Goal: Task Accomplishment & Management: Use online tool/utility

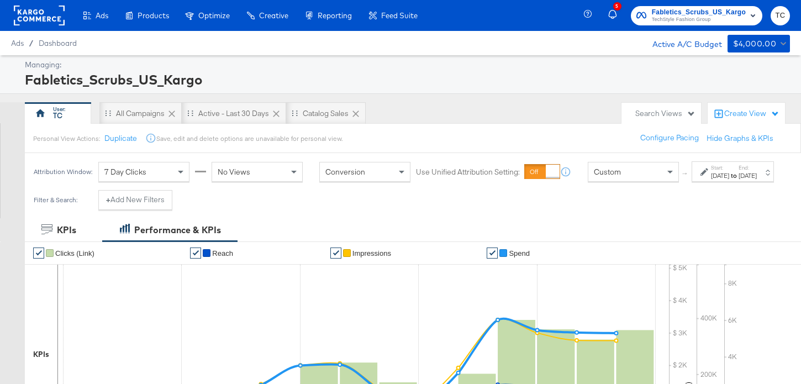
click at [668, 18] on span "TechStyle Fashion Group" at bounding box center [699, 19] width 94 height 9
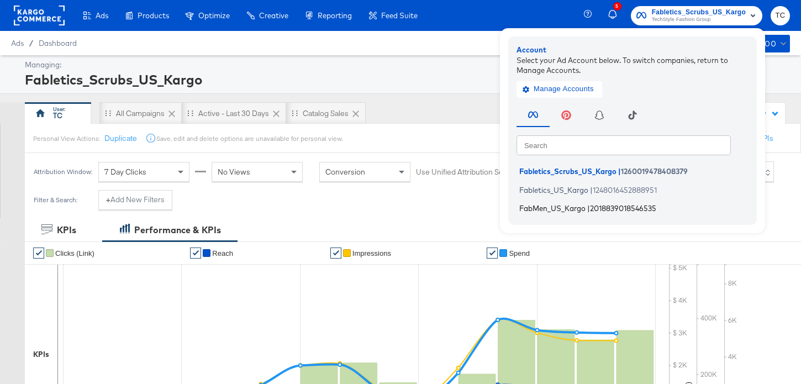
click at [552, 211] on span "FabMen_US_Kargo" at bounding box center [553, 208] width 66 height 9
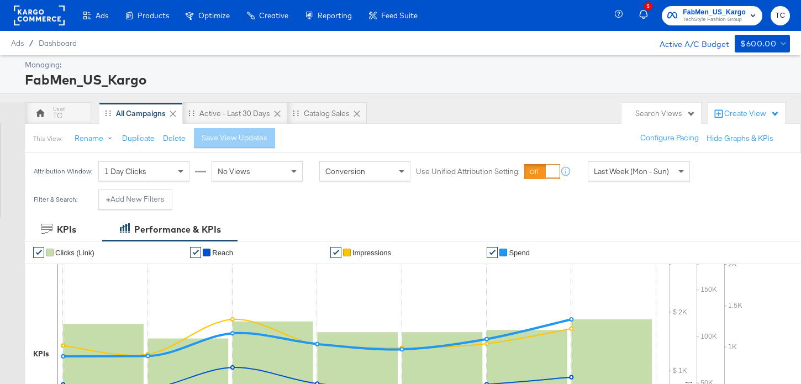
click at [138, 174] on span "1 Day Clicks" at bounding box center [125, 171] width 42 height 10
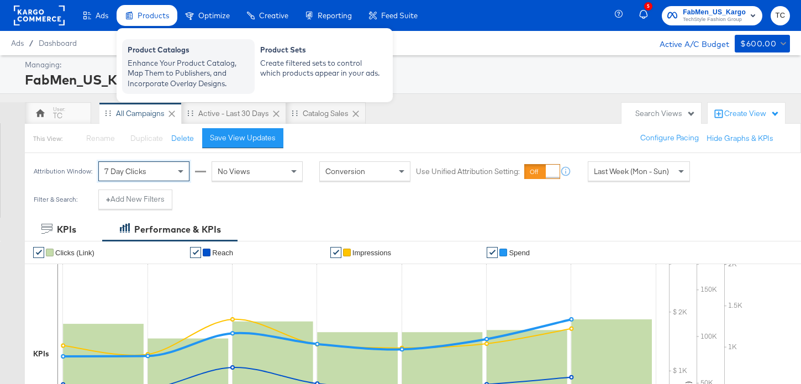
click at [173, 49] on div "Product Catalogs" at bounding box center [189, 51] width 122 height 13
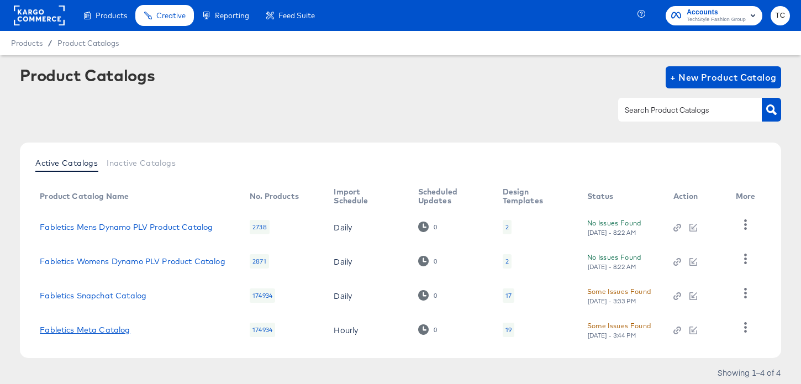
click at [98, 333] on link "Fabletics Meta Catalog" at bounding box center [85, 330] width 90 height 9
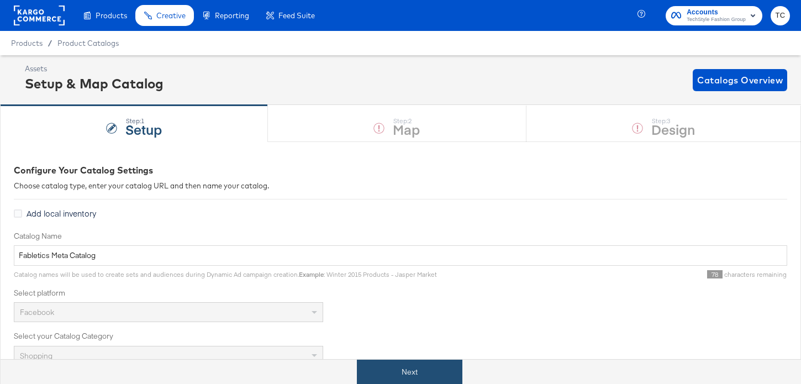
click at [411, 369] on button "Next" at bounding box center [410, 372] width 106 height 25
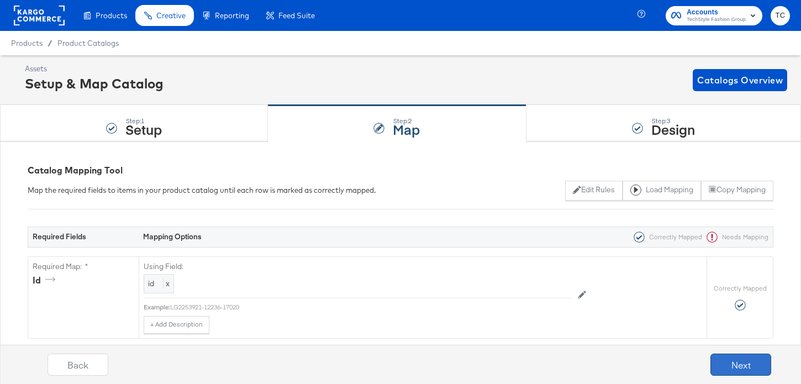
click at [754, 369] on button "Next" at bounding box center [741, 365] width 61 height 22
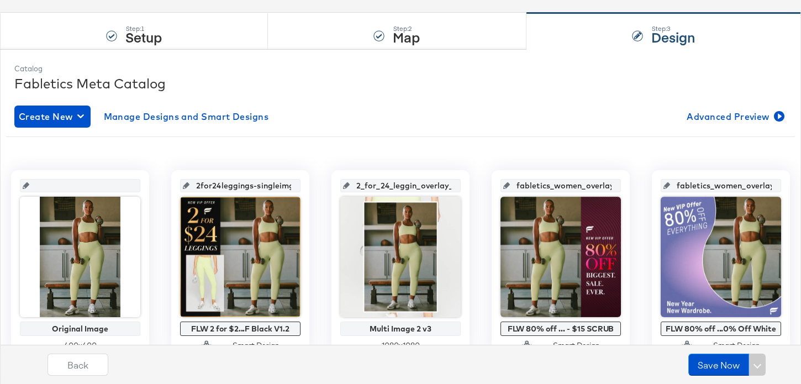
scroll to position [253, 0]
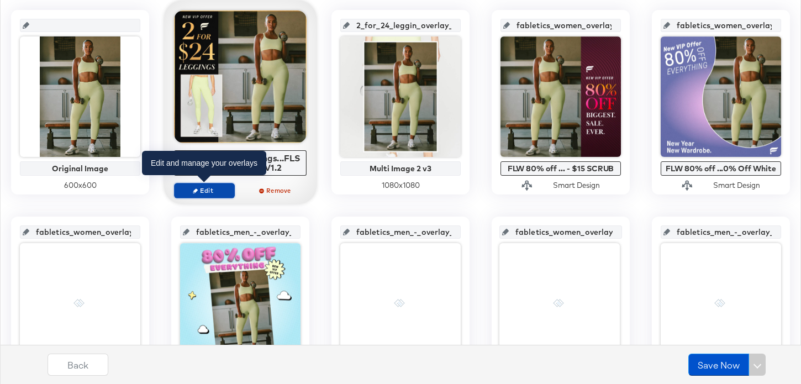
click at [222, 191] on span "Edit" at bounding box center [204, 190] width 51 height 8
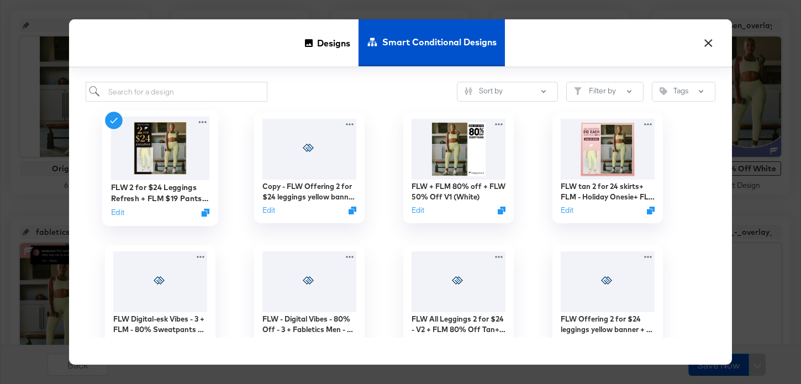
click at [125, 209] on div "Edit" at bounding box center [160, 212] width 99 height 11
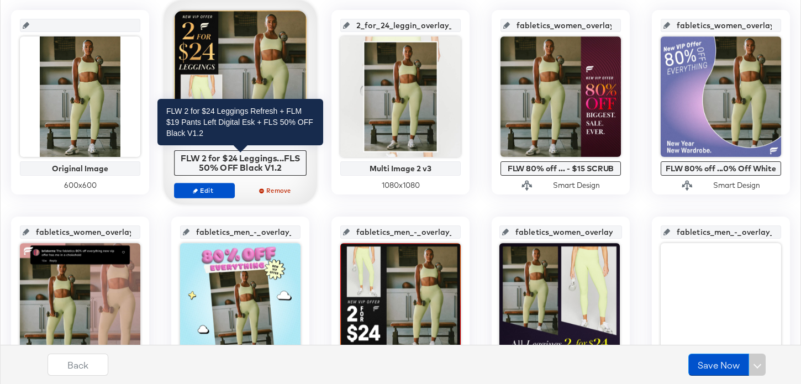
scroll to position [212, 0]
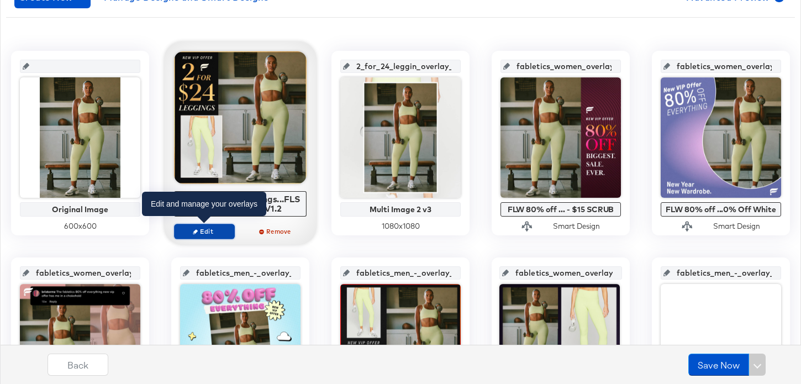
click at [218, 228] on span "Edit" at bounding box center [204, 231] width 51 height 8
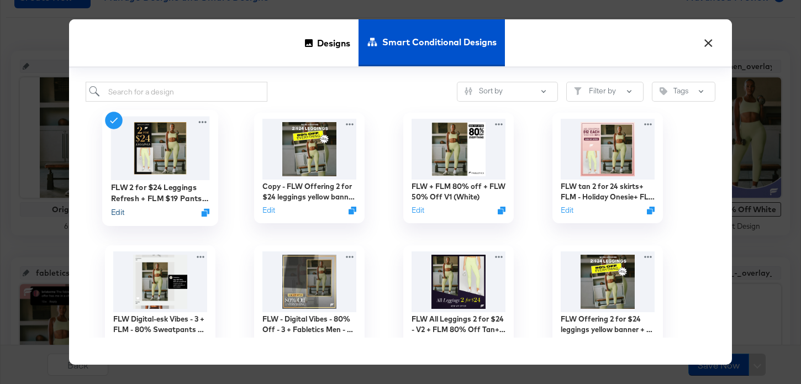
click at [121, 217] on button "Edit" at bounding box center [117, 212] width 13 height 11
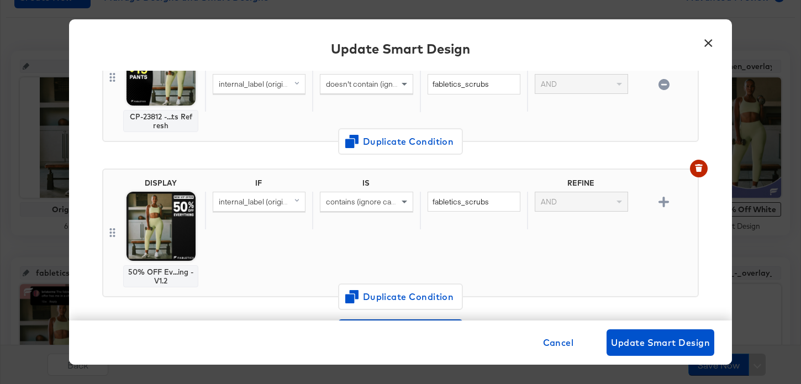
scroll to position [358, 0]
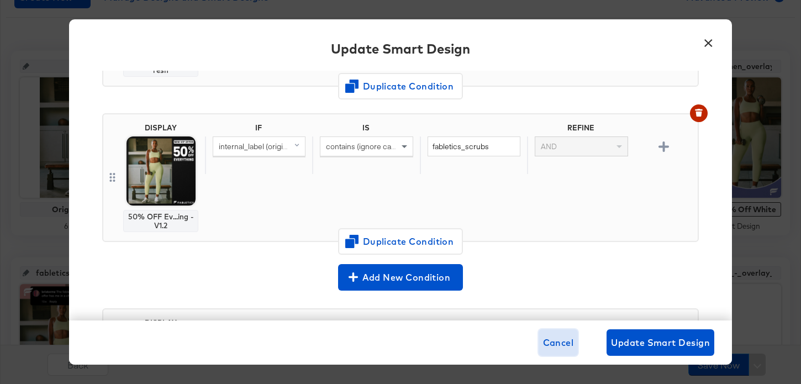
click at [552, 346] on span "Cancel" at bounding box center [558, 342] width 31 height 15
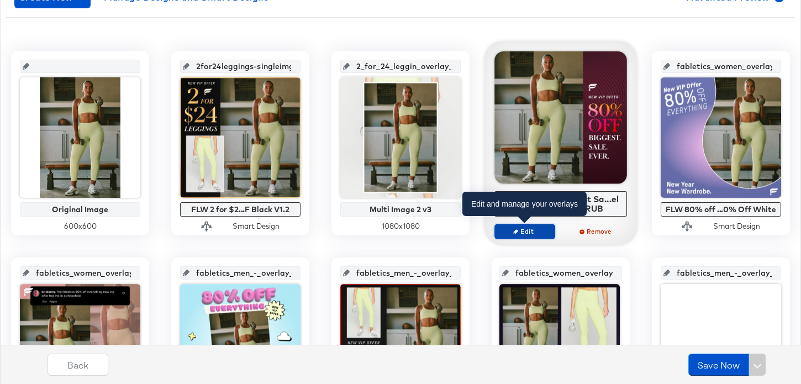
click at [531, 229] on span "Edit" at bounding box center [525, 231] width 51 height 8
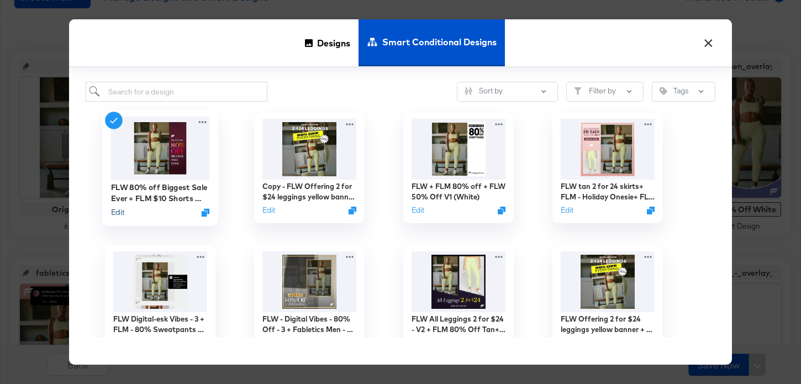
click at [114, 211] on button "Edit" at bounding box center [117, 212] width 13 height 11
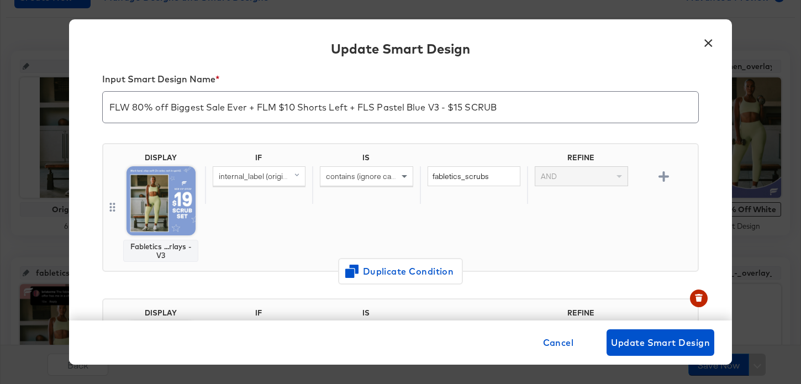
scroll to position [8, 0]
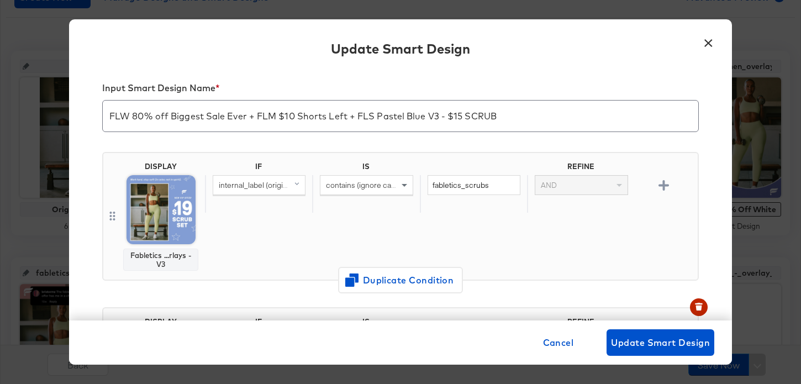
click at [709, 43] on button "×" at bounding box center [709, 40] width 20 height 20
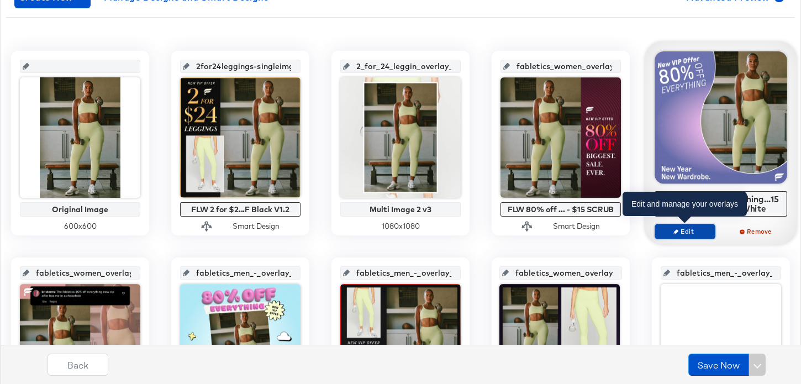
click at [700, 233] on span "Edit" at bounding box center [685, 231] width 51 height 8
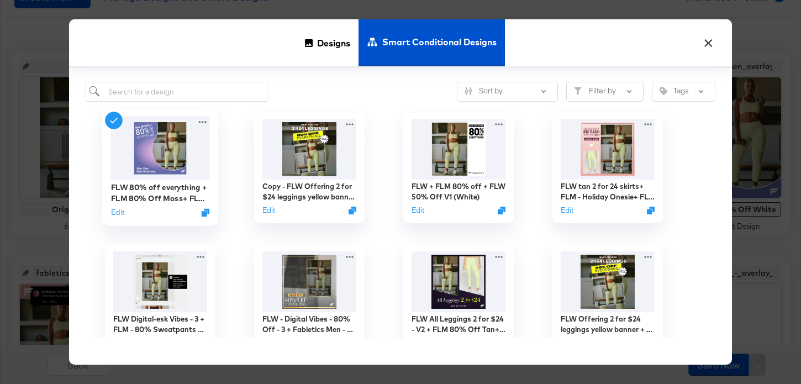
click at [110, 212] on div "FLW 80% off everything + FLM 80% Off Moss+ FLS $15 Scrub/50% Off White Edit" at bounding box center [160, 168] width 116 height 116
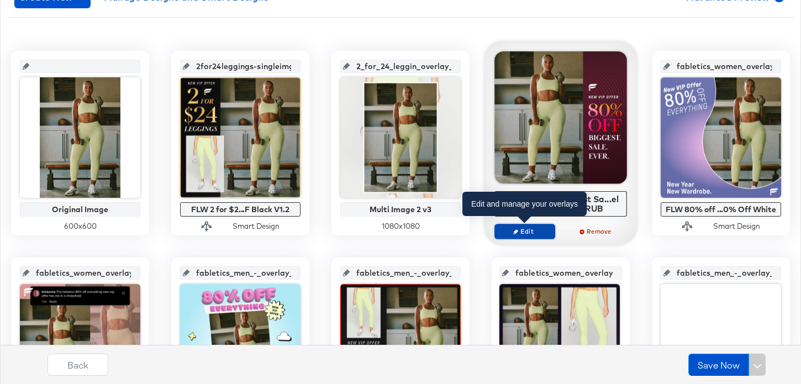
click at [523, 229] on span "Edit" at bounding box center [525, 231] width 51 height 8
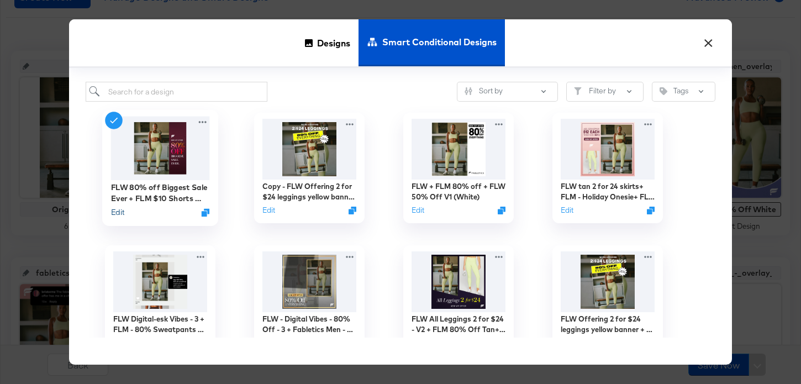
click at [118, 212] on button "Edit" at bounding box center [117, 212] width 13 height 11
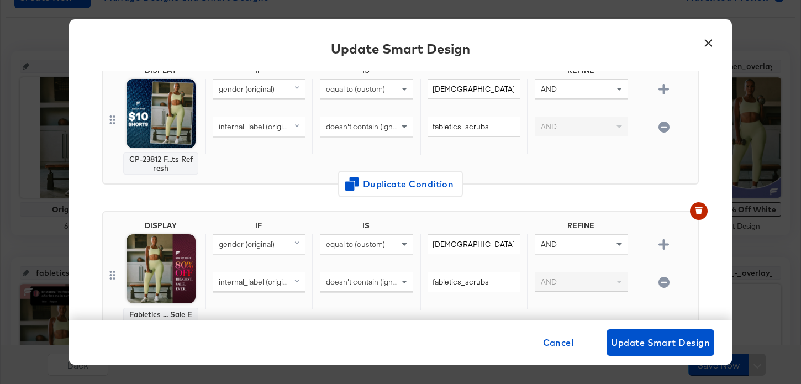
scroll to position [212, 0]
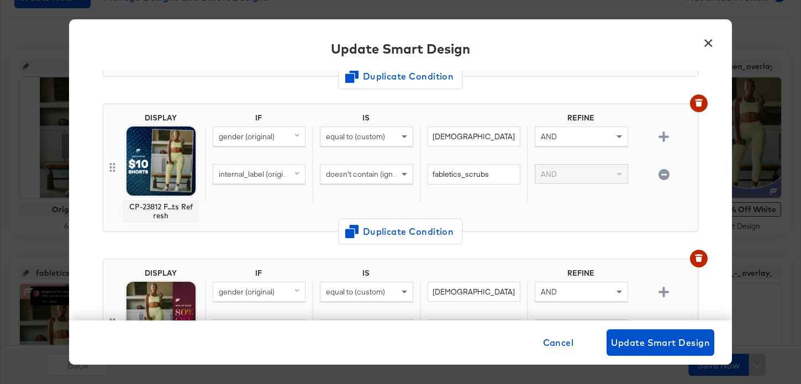
click at [708, 43] on button "×" at bounding box center [709, 40] width 20 height 20
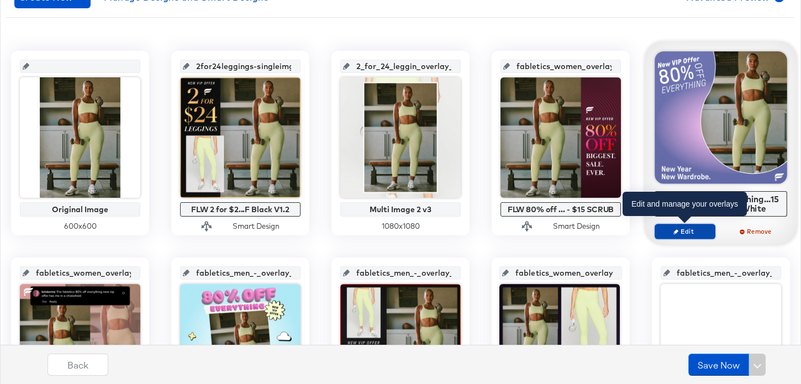
click at [694, 229] on span "Edit" at bounding box center [685, 231] width 51 height 8
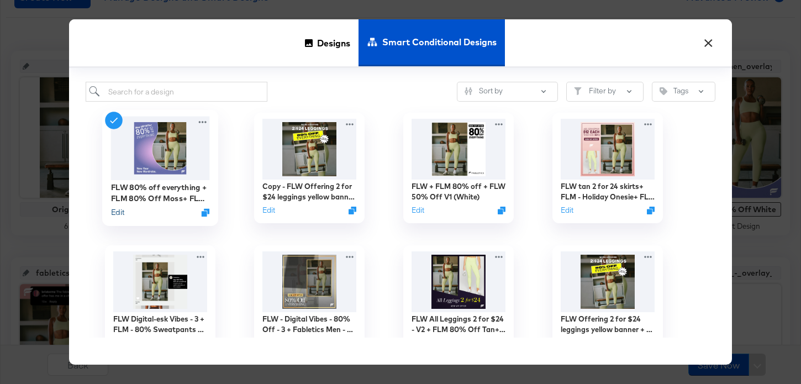
click at [123, 216] on button "Edit" at bounding box center [117, 212] width 13 height 11
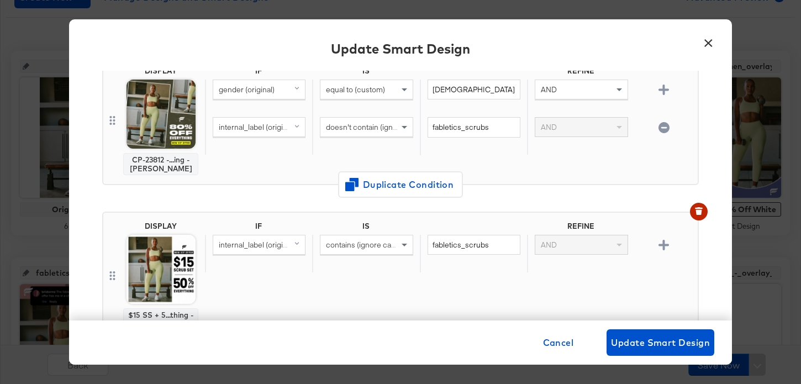
scroll to position [313, 0]
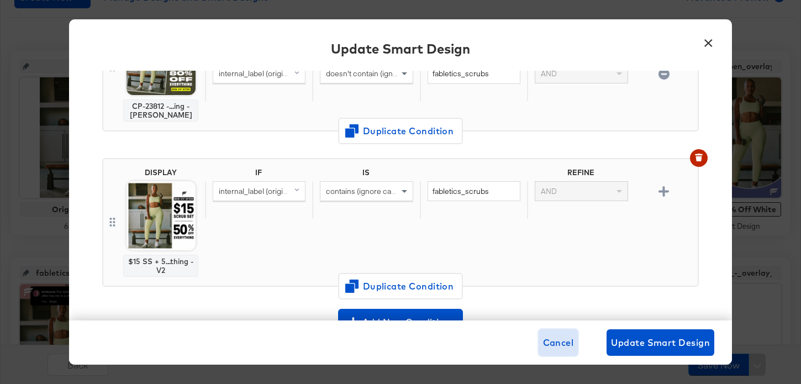
click at [562, 343] on span "Cancel" at bounding box center [558, 342] width 31 height 15
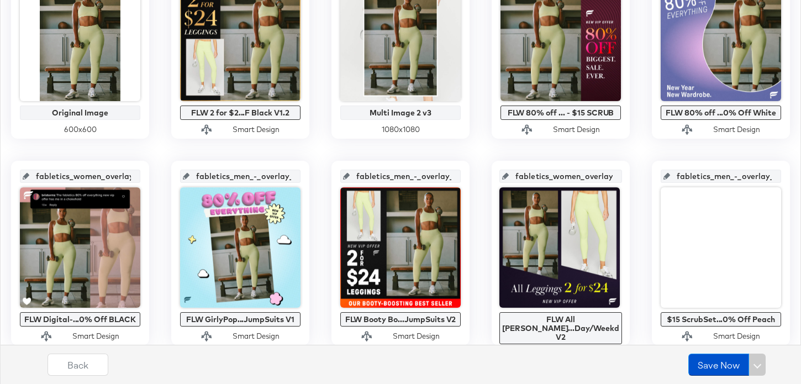
scroll to position [428, 0]
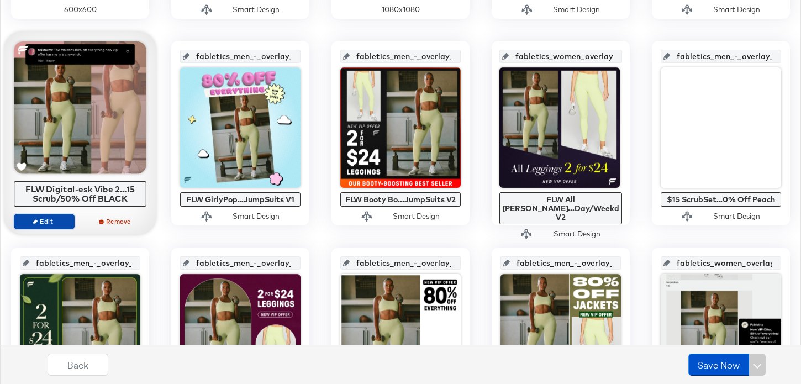
click at [56, 221] on span "Edit" at bounding box center [44, 221] width 51 height 8
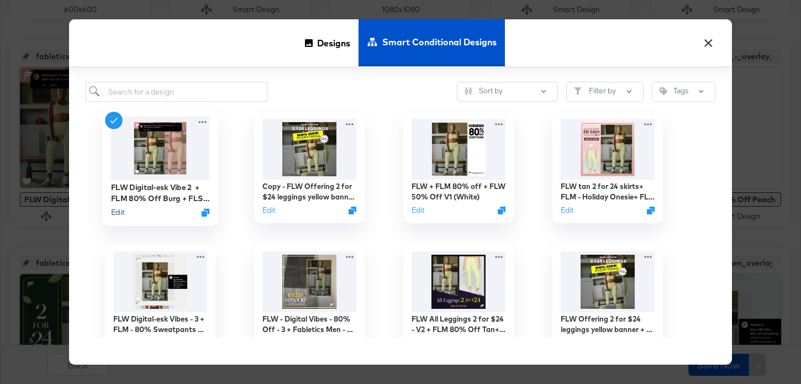
click at [117, 217] on button "Edit" at bounding box center [117, 212] width 13 height 11
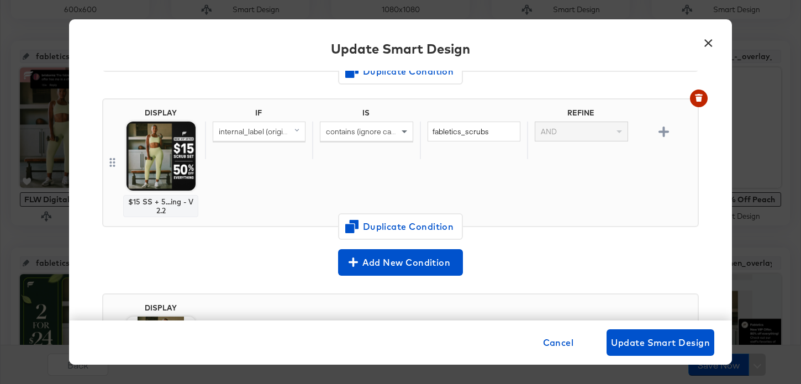
scroll to position [384, 0]
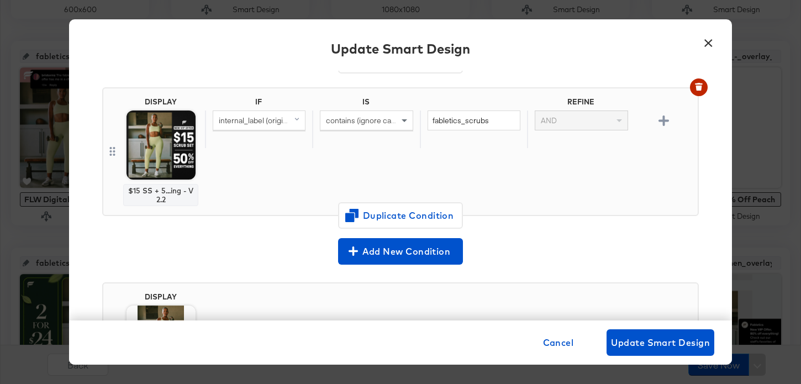
click at [707, 44] on button "×" at bounding box center [709, 40] width 20 height 20
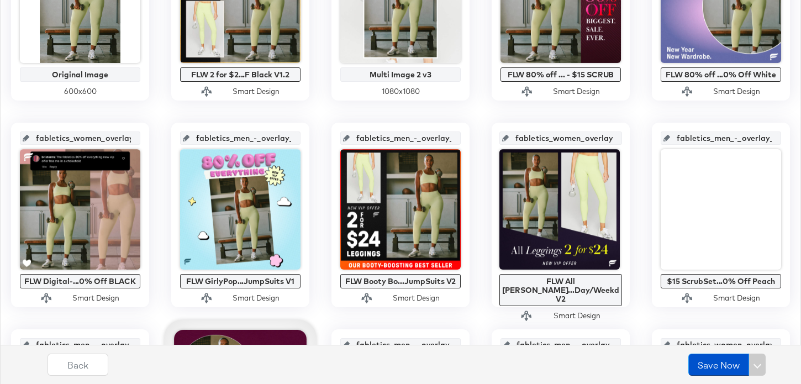
scroll to position [426, 0]
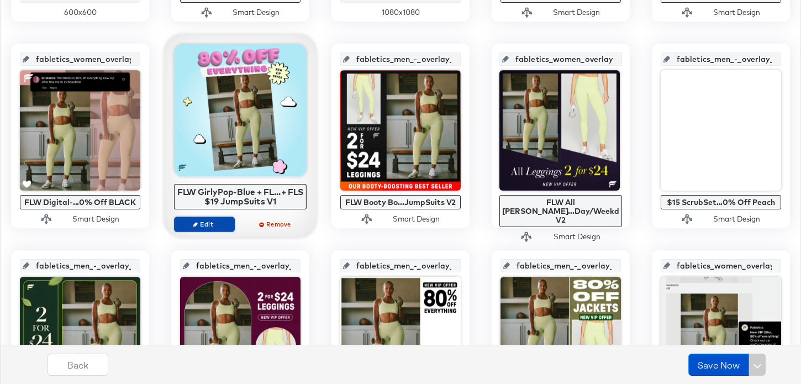
click at [220, 224] on span "Edit" at bounding box center [204, 224] width 51 height 8
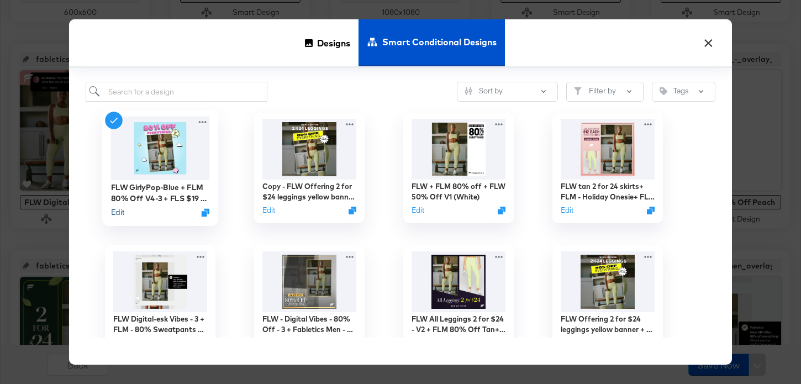
click at [117, 216] on button "Edit" at bounding box center [117, 212] width 13 height 11
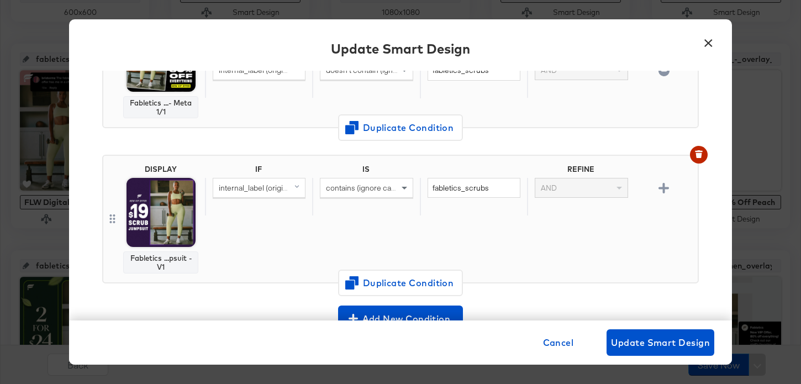
scroll to position [332, 0]
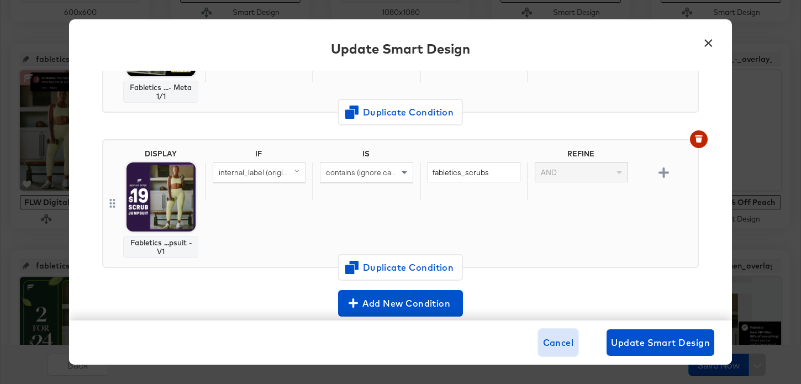
click at [562, 341] on span "Cancel" at bounding box center [558, 342] width 31 height 15
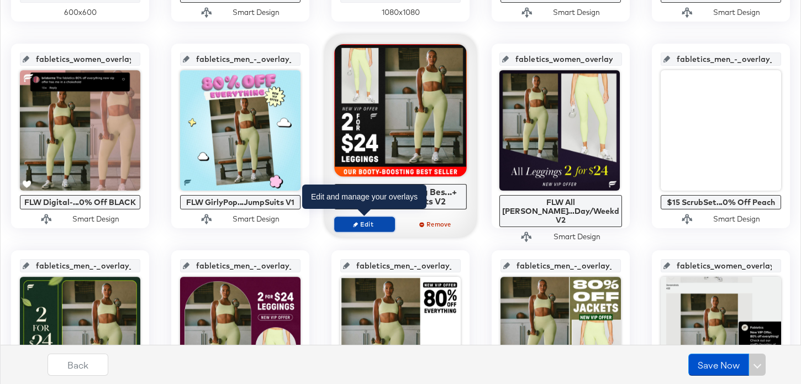
click at [376, 223] on span "Edit" at bounding box center [364, 224] width 51 height 8
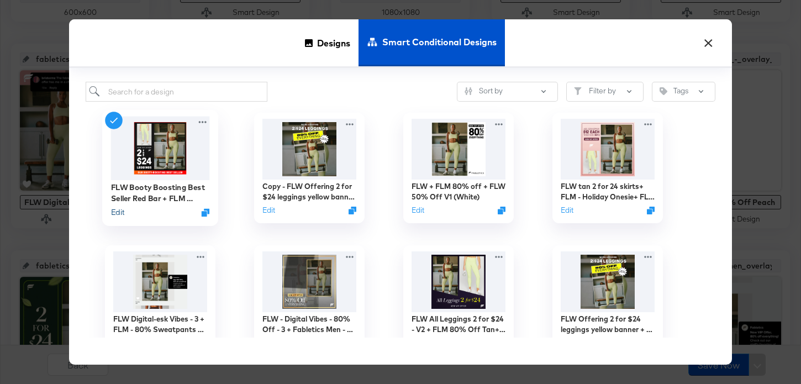
click at [120, 213] on button "Edit" at bounding box center [117, 212] width 13 height 11
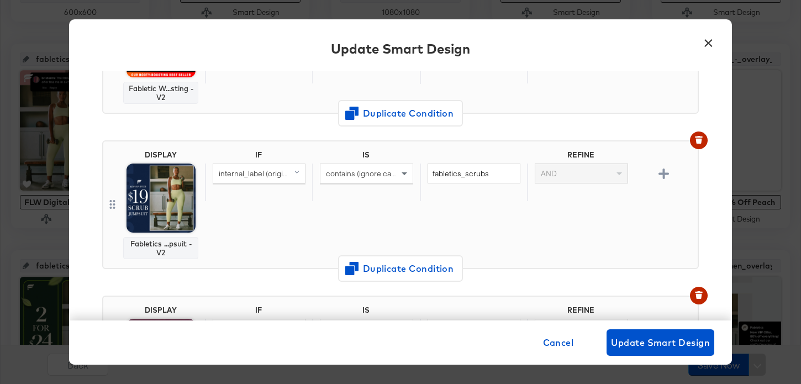
scroll to position [0, 0]
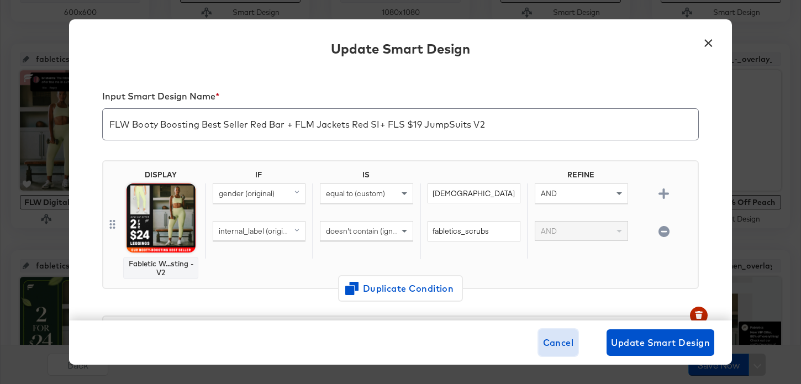
click at [570, 339] on span "Cancel" at bounding box center [558, 342] width 31 height 15
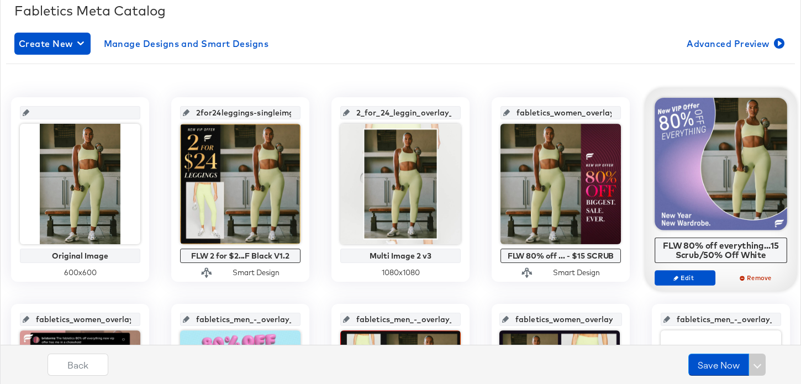
scroll to position [431, 0]
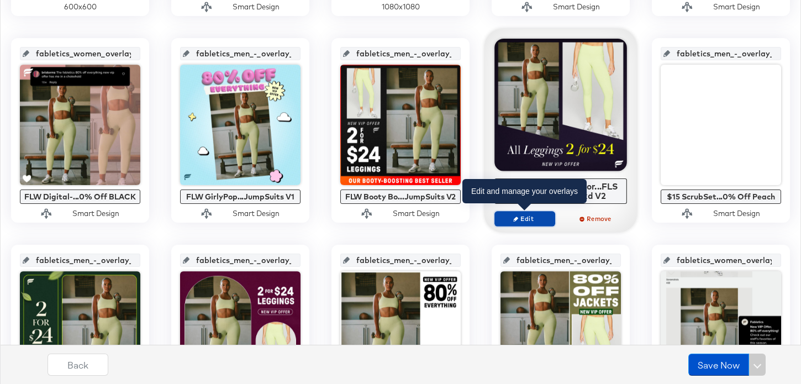
click at [522, 223] on button "Edit" at bounding box center [525, 218] width 61 height 15
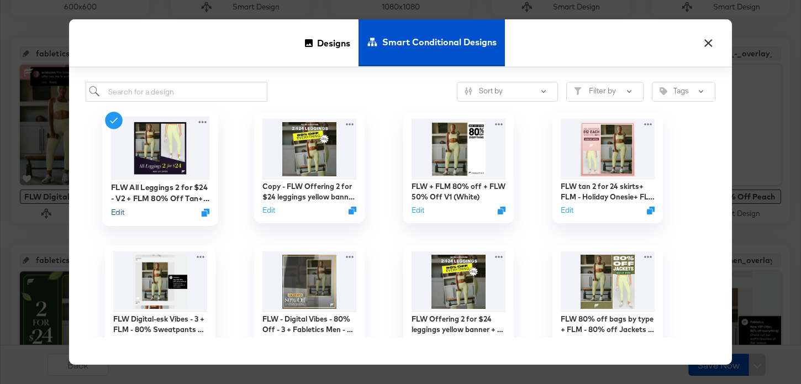
click at [113, 217] on button "Edit" at bounding box center [117, 212] width 13 height 11
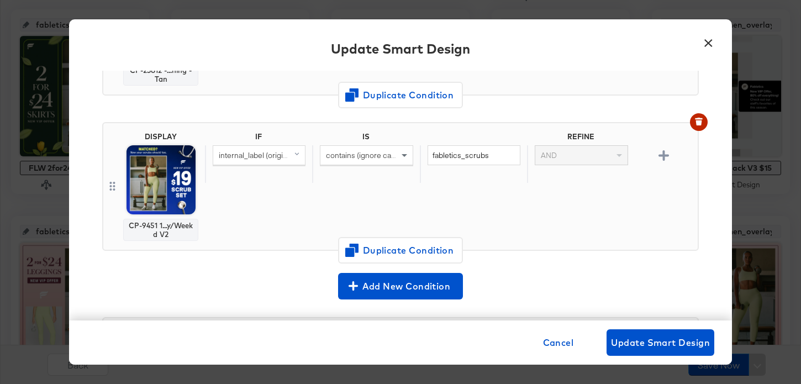
scroll to position [411, 0]
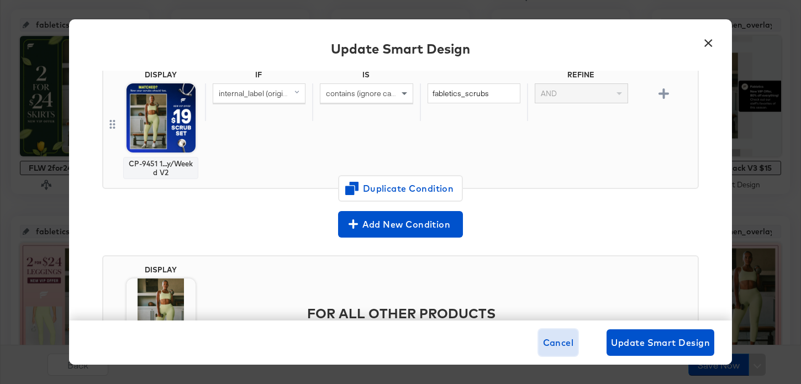
click at [564, 335] on span "Cancel" at bounding box center [558, 342] width 31 height 15
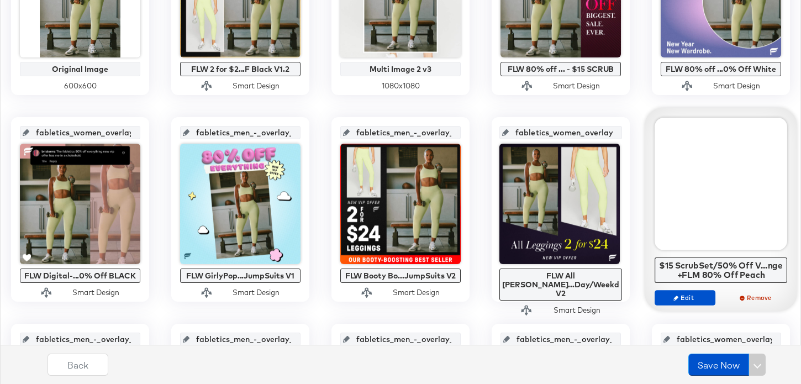
scroll to position [375, 0]
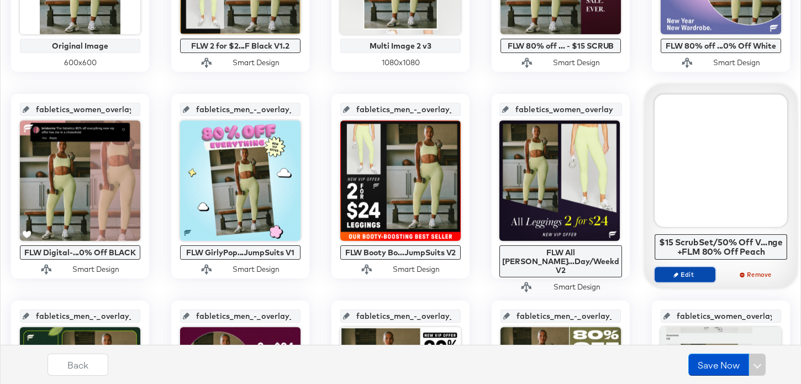
click at [704, 272] on span "Edit" at bounding box center [685, 274] width 51 height 8
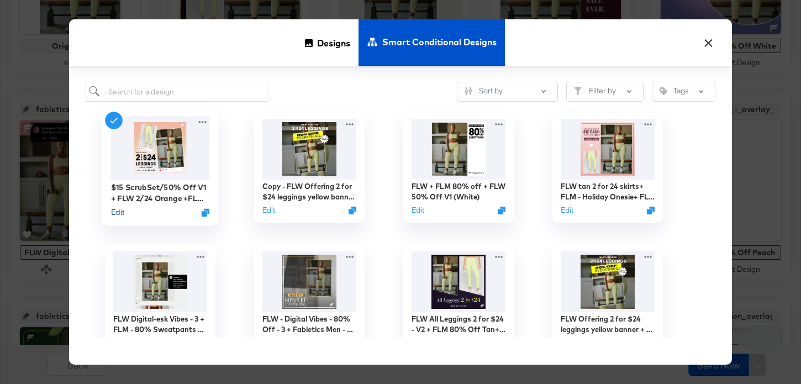
click at [116, 213] on button "Edit" at bounding box center [117, 212] width 13 height 11
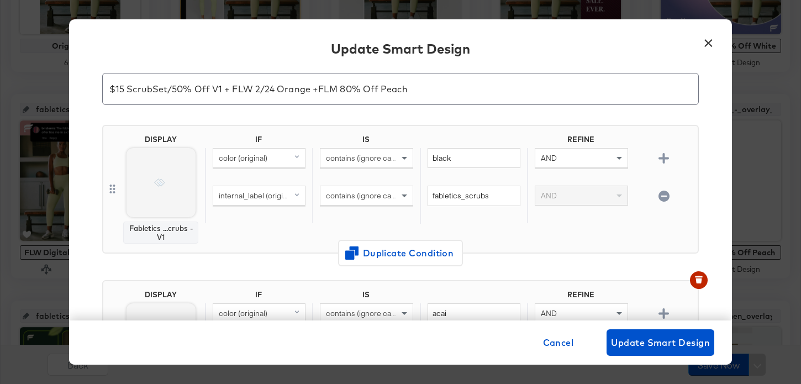
scroll to position [41, 0]
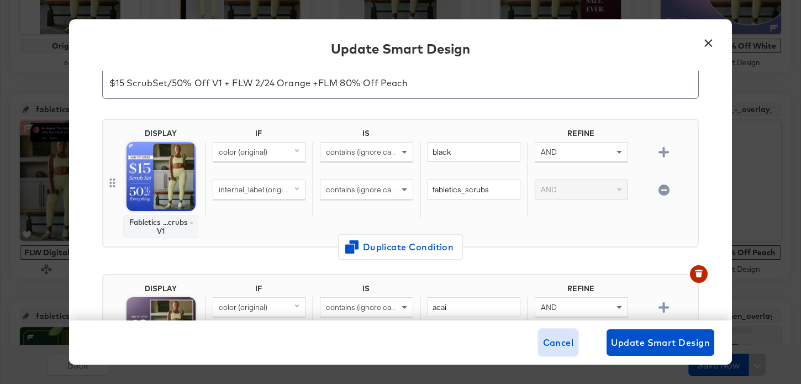
click at [560, 340] on span "Cancel" at bounding box center [558, 342] width 31 height 15
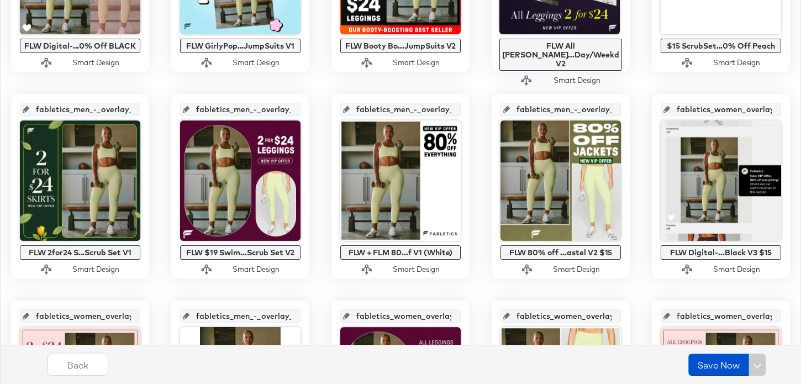
scroll to position [613, 0]
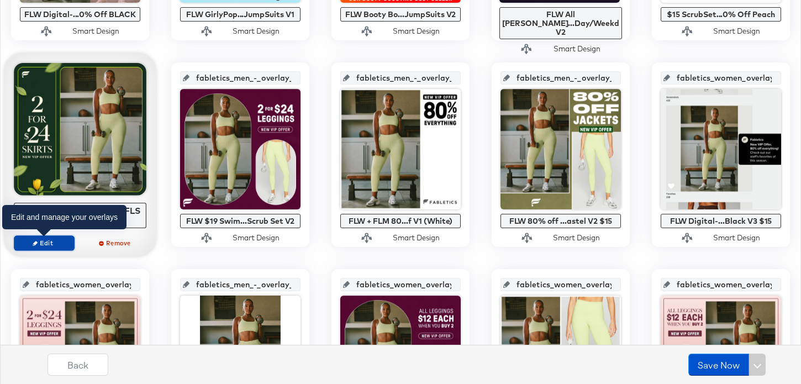
click at [54, 243] on span "Edit" at bounding box center [44, 243] width 51 height 8
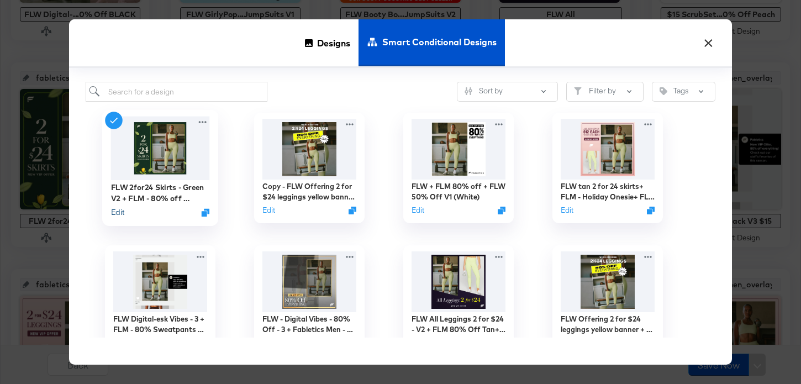
click at [119, 214] on button "Edit" at bounding box center [117, 212] width 13 height 11
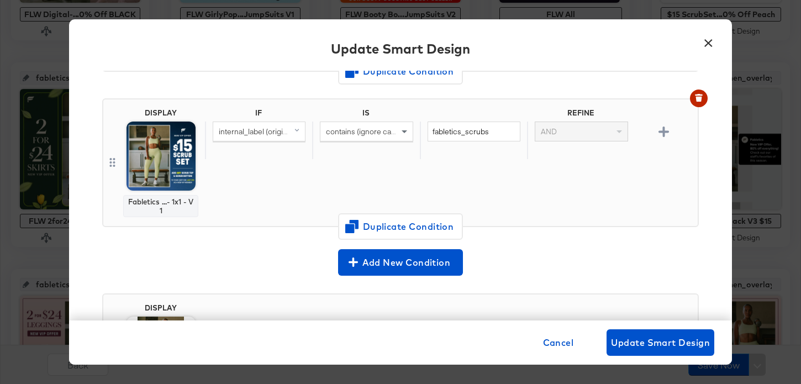
scroll to position [373, 0]
click at [558, 345] on span "Cancel" at bounding box center [558, 342] width 31 height 15
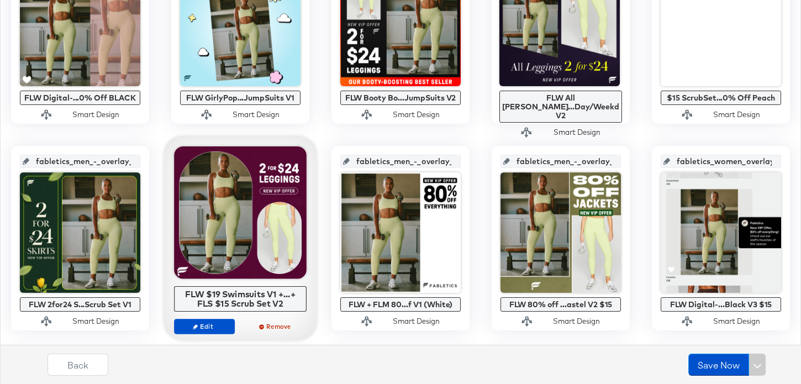
scroll to position [634, 0]
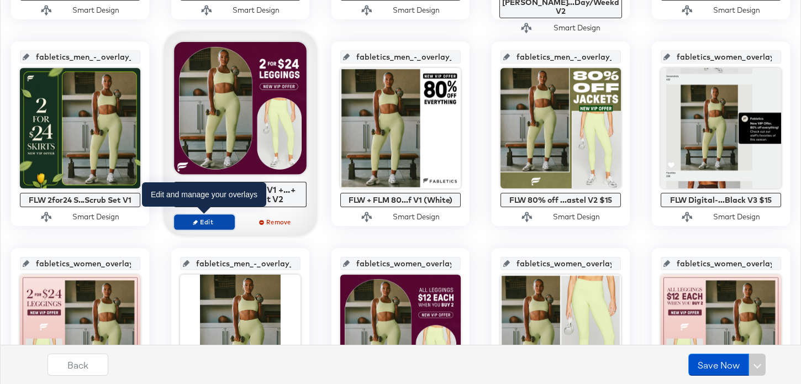
click at [222, 221] on span "Edit" at bounding box center [204, 222] width 51 height 8
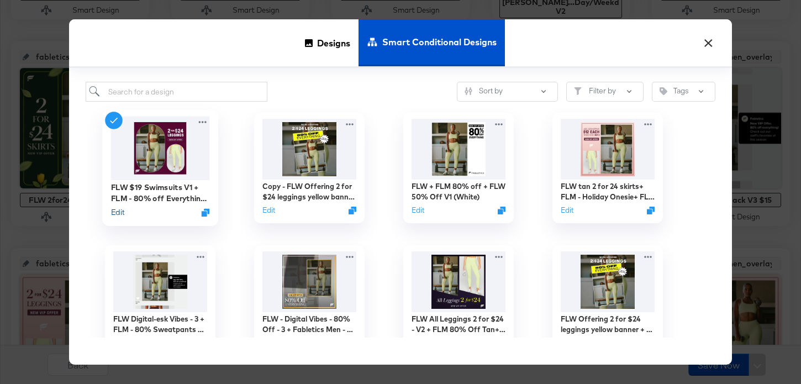
click at [118, 211] on button "Edit" at bounding box center [117, 212] width 13 height 11
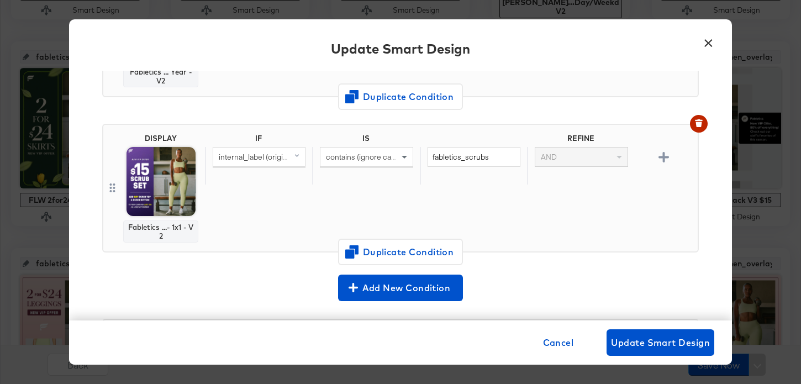
scroll to position [384, 0]
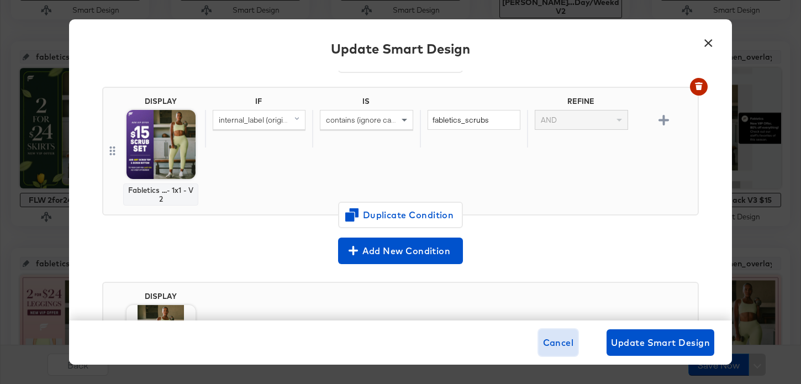
click at [548, 344] on span "Cancel" at bounding box center [558, 342] width 31 height 15
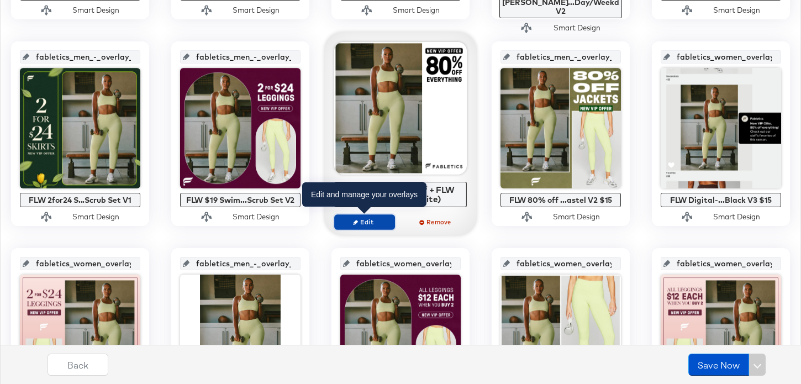
click at [382, 222] on span "Edit" at bounding box center [364, 222] width 51 height 8
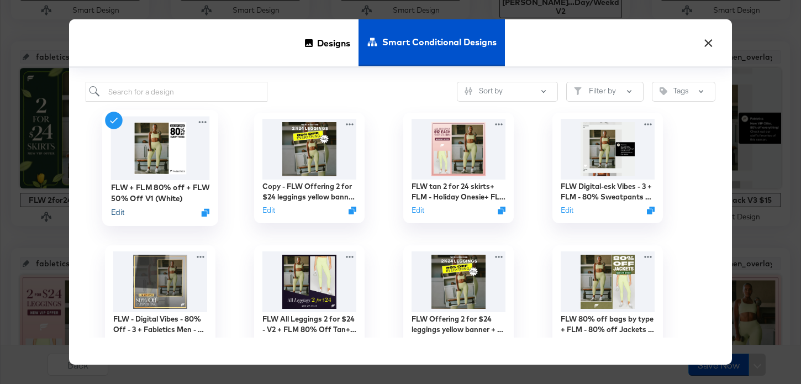
click at [117, 215] on button "Edit" at bounding box center [117, 212] width 13 height 11
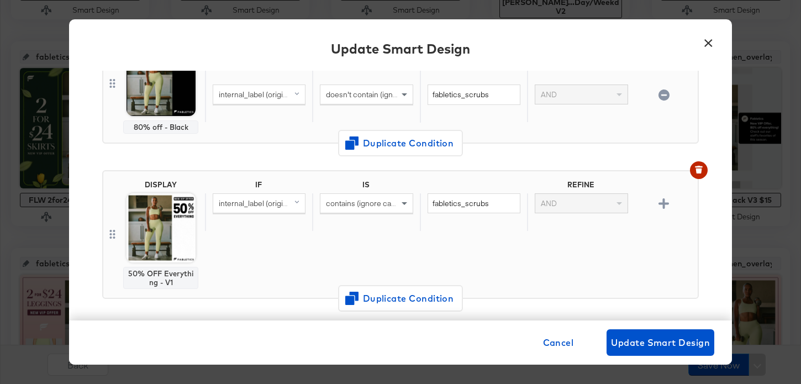
scroll to position [298, 0]
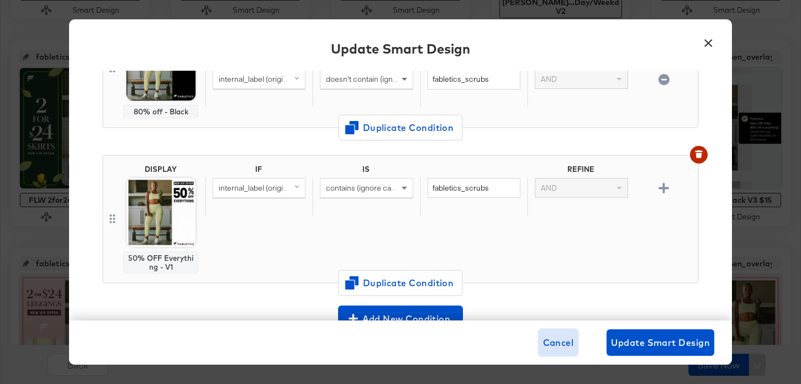
click at [557, 341] on span "Cancel" at bounding box center [558, 342] width 31 height 15
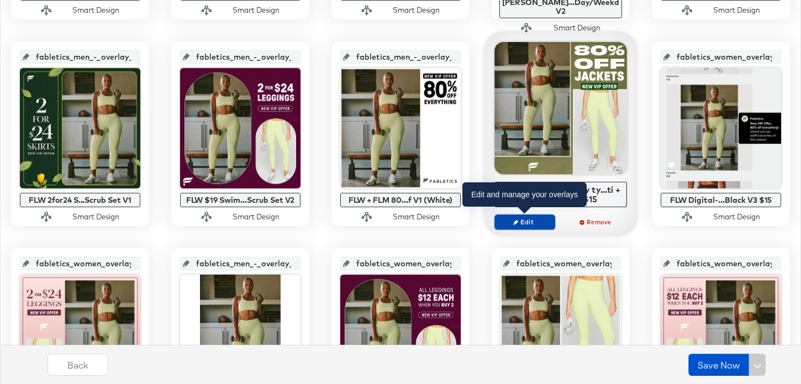
click at [531, 222] on span "Edit" at bounding box center [525, 222] width 51 height 8
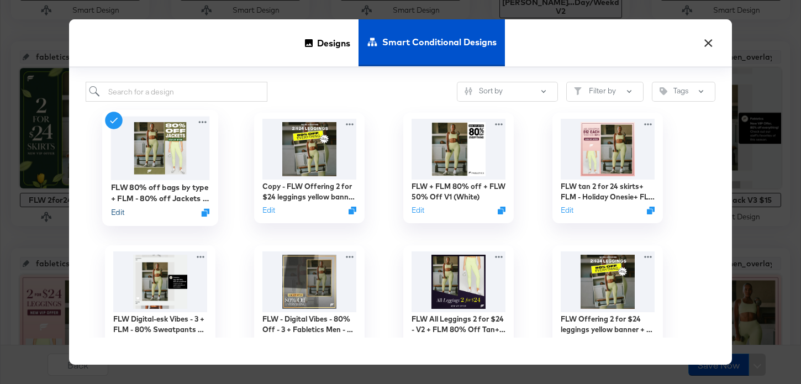
click at [117, 211] on button "Edit" at bounding box center [117, 212] width 13 height 11
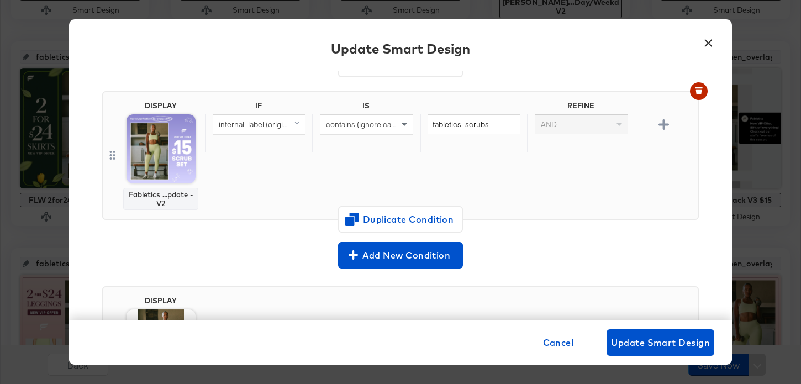
scroll to position [1014, 0]
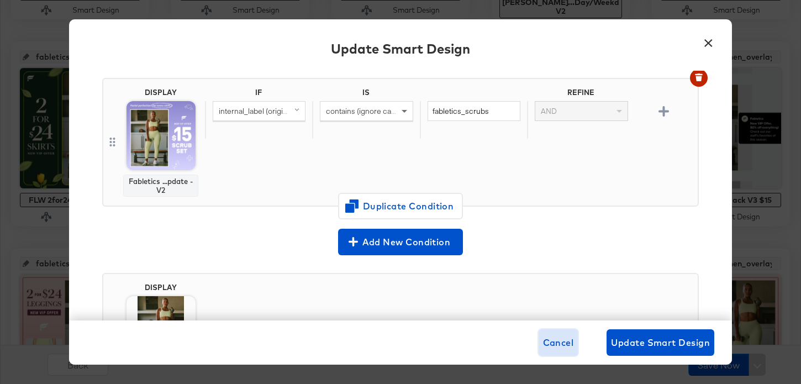
click at [559, 340] on span "Cancel" at bounding box center [558, 342] width 31 height 15
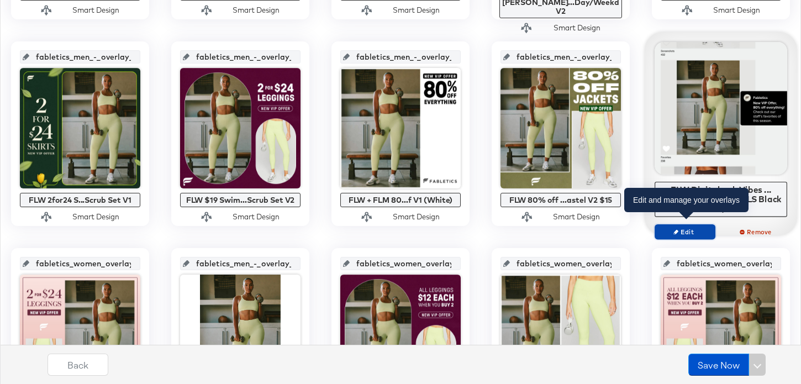
click at [702, 228] on span "Edit" at bounding box center [685, 232] width 51 height 8
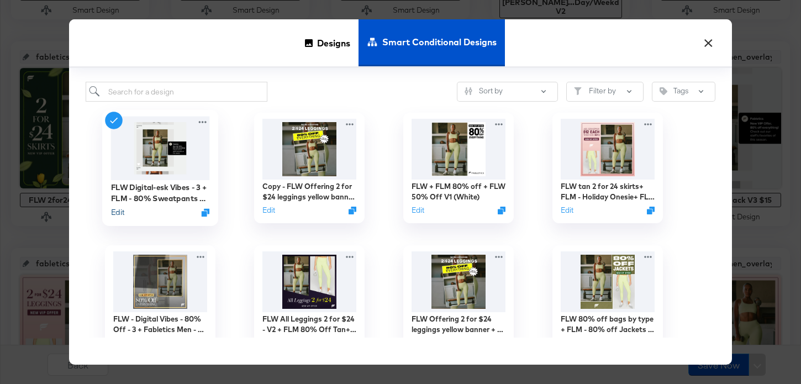
click at [119, 216] on button "Edit" at bounding box center [117, 212] width 13 height 11
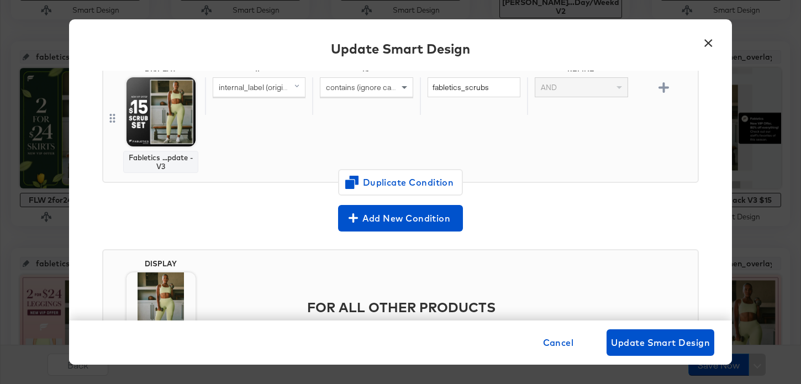
scroll to position [421, 0]
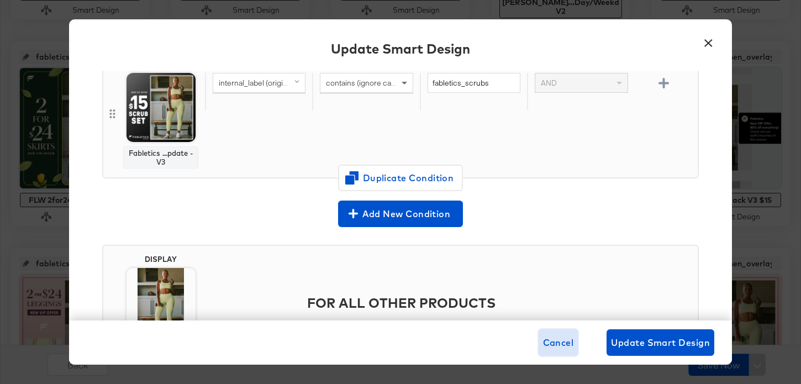
click at [552, 339] on span "Cancel" at bounding box center [558, 342] width 31 height 15
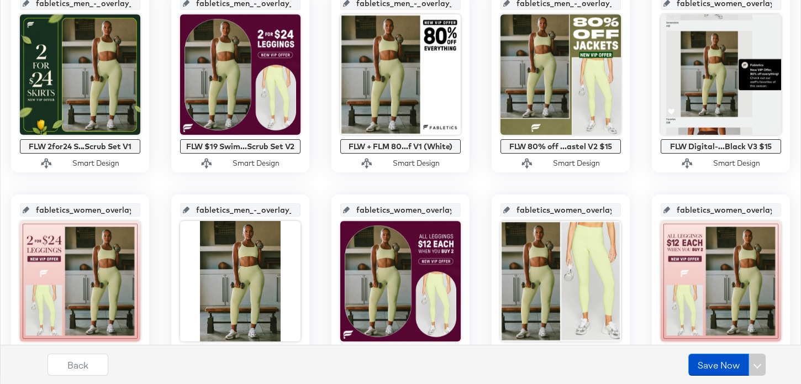
scroll to position [754, 0]
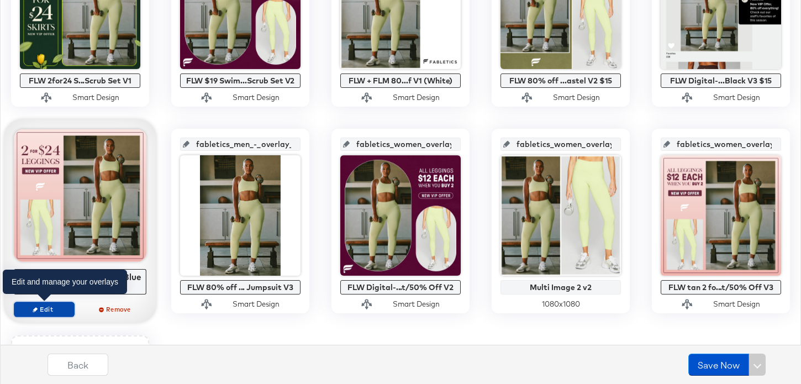
click at [64, 307] on span "Edit" at bounding box center [44, 309] width 51 height 8
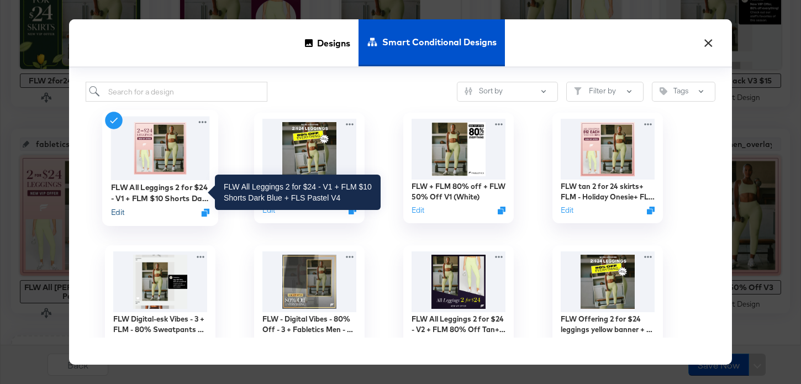
click at [119, 209] on button "Edit" at bounding box center [117, 212] width 13 height 11
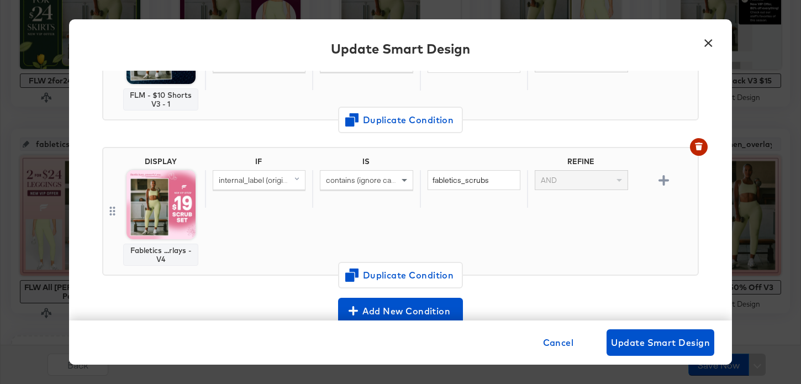
scroll to position [326, 0]
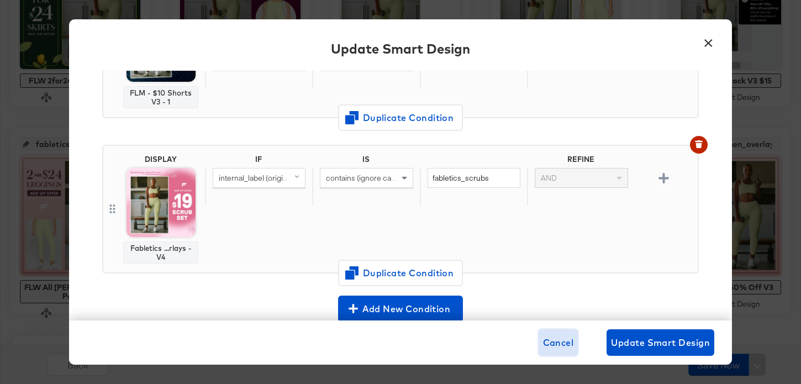
click at [563, 345] on span "Cancel" at bounding box center [558, 342] width 31 height 15
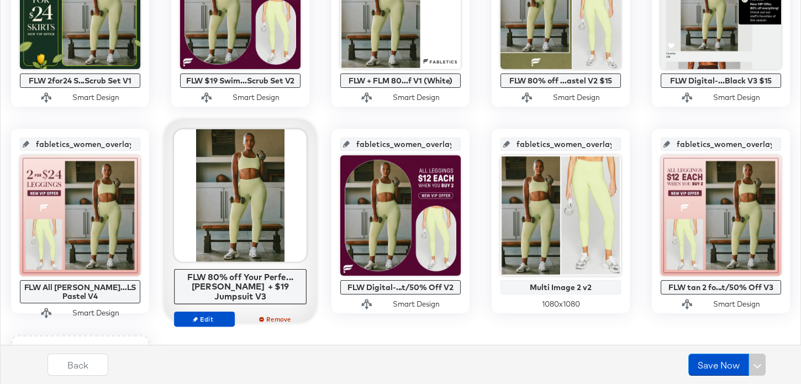
scroll to position [779, 0]
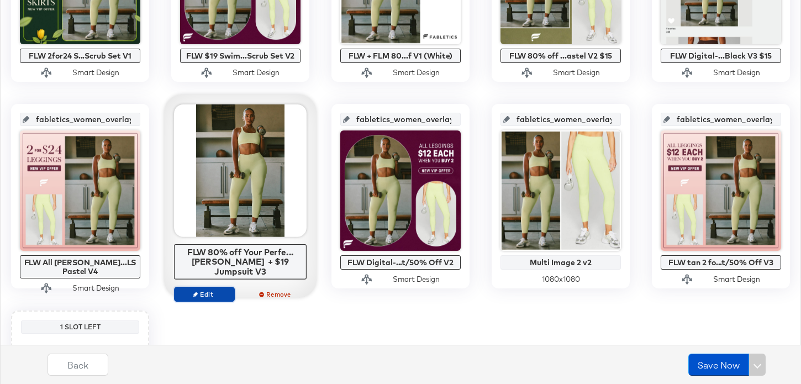
click at [208, 290] on span "Edit" at bounding box center [204, 294] width 51 height 8
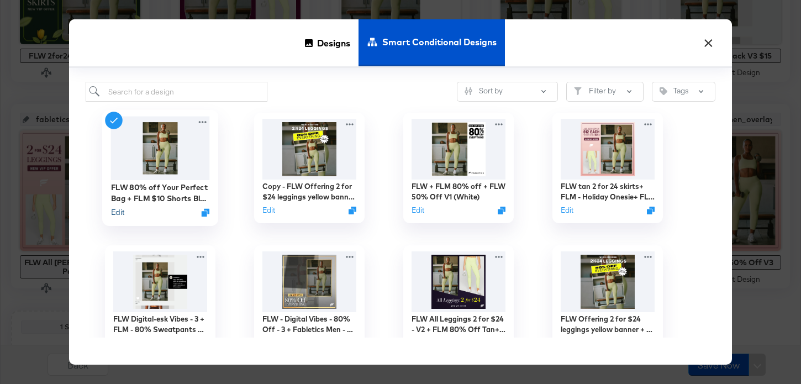
click at [119, 213] on button "Edit" at bounding box center [117, 212] width 13 height 11
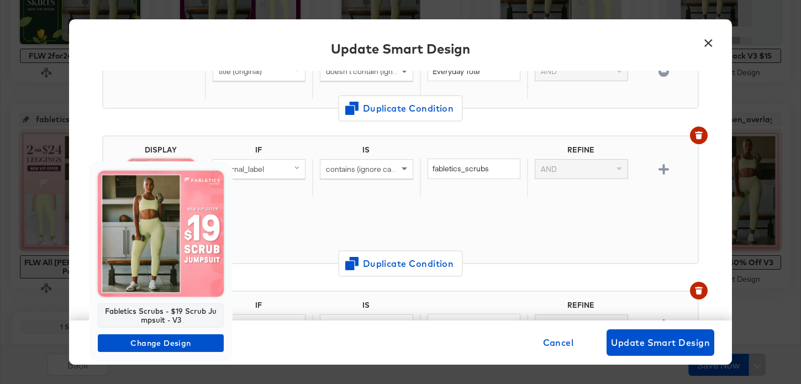
scroll to position [284, 0]
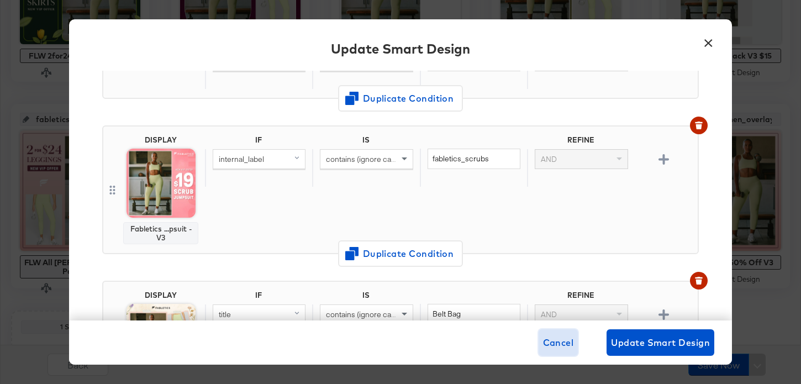
click at [565, 343] on span "Cancel" at bounding box center [558, 342] width 31 height 15
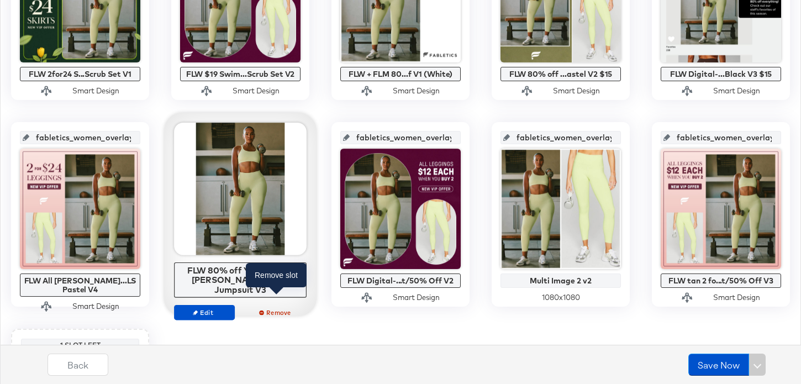
scroll to position [800, 0]
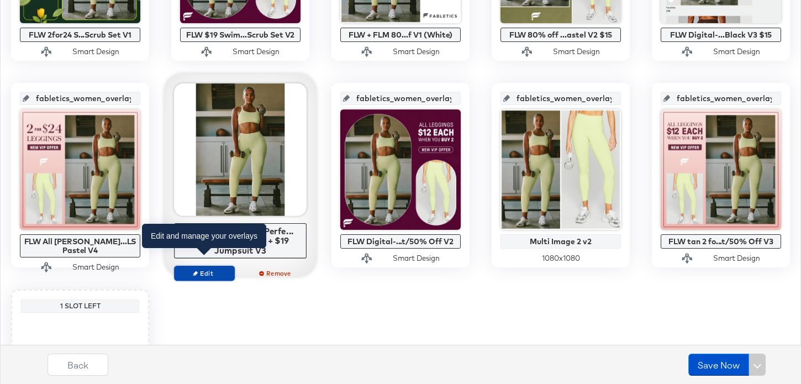
click at [221, 269] on span "Edit" at bounding box center [204, 273] width 51 height 8
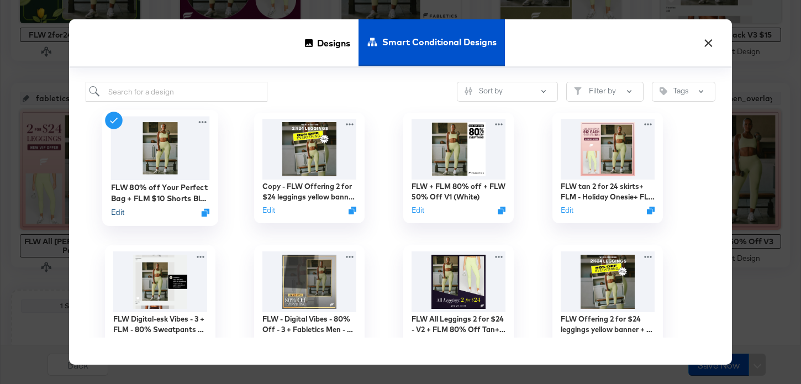
click at [120, 214] on button "Edit" at bounding box center [117, 212] width 13 height 11
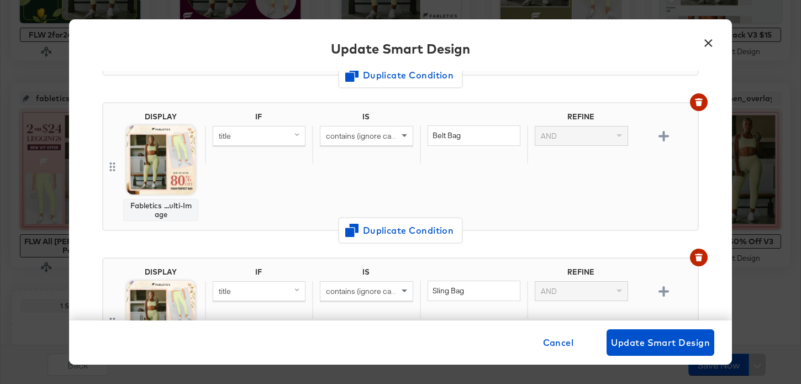
scroll to position [482, 0]
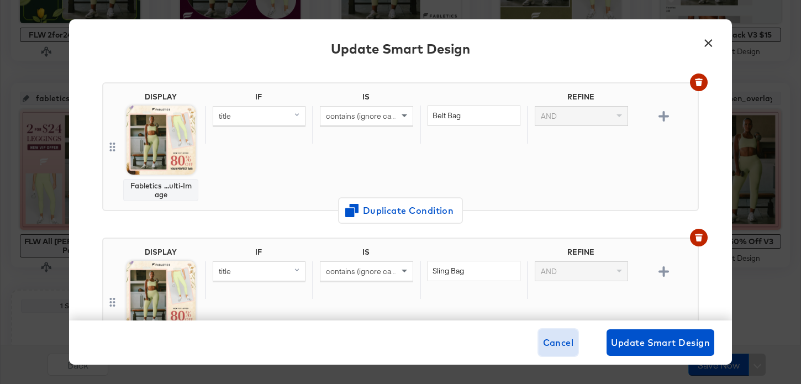
click at [559, 338] on span "Cancel" at bounding box center [558, 342] width 31 height 15
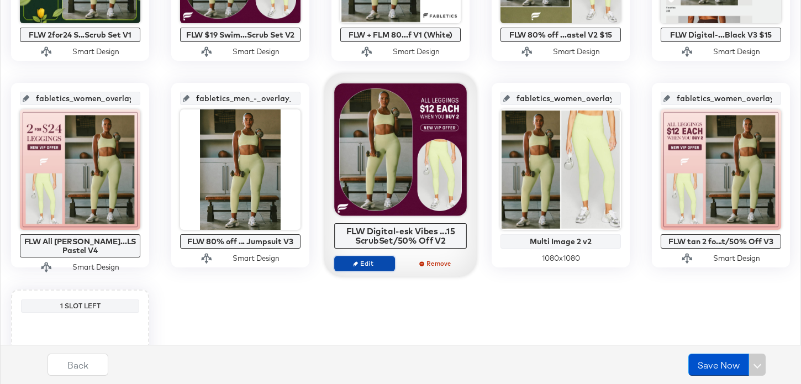
click at [377, 261] on span "Edit" at bounding box center [364, 263] width 51 height 8
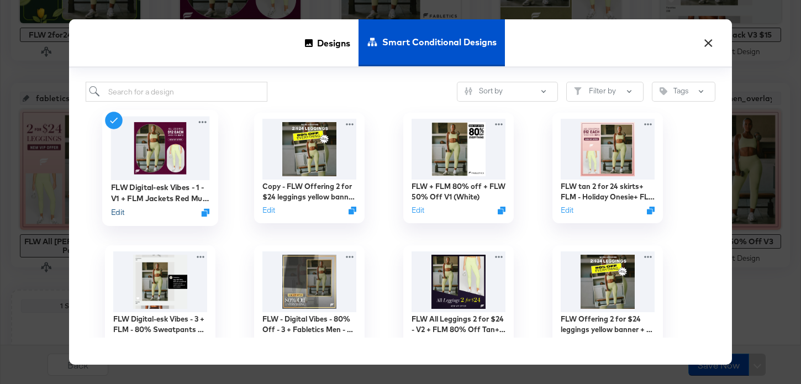
click at [116, 217] on button "Edit" at bounding box center [117, 212] width 13 height 11
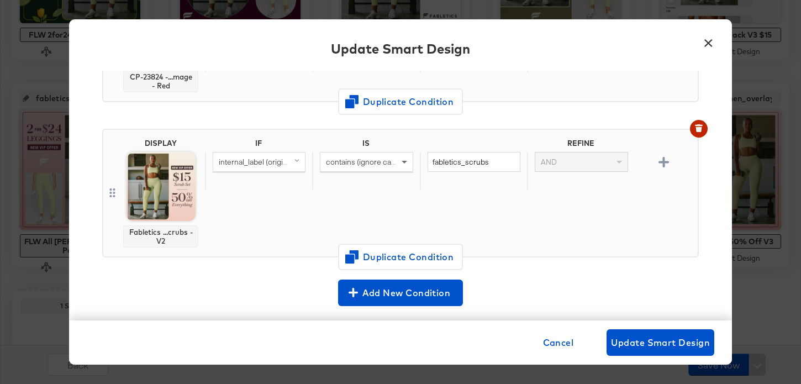
scroll to position [343, 0]
click at [557, 342] on span "Cancel" at bounding box center [558, 342] width 31 height 15
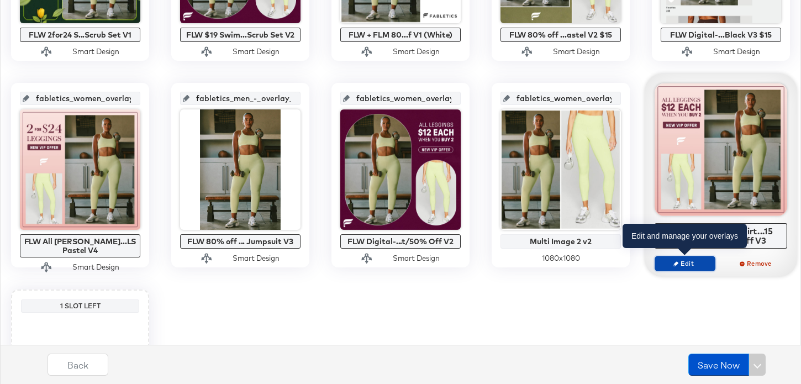
click at [690, 263] on span "Edit" at bounding box center [685, 263] width 51 height 8
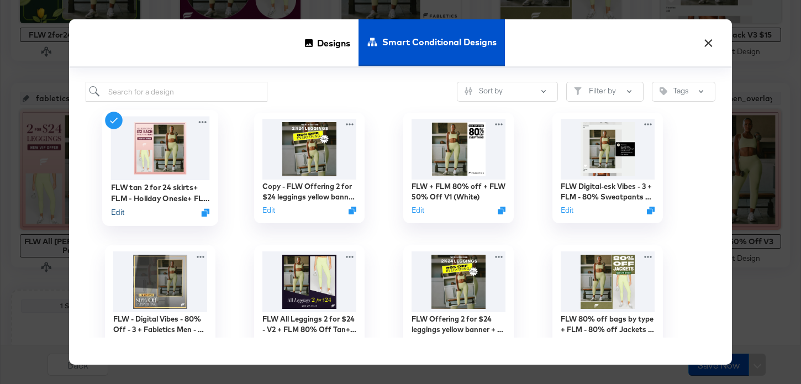
click at [117, 212] on button "Edit" at bounding box center [117, 212] width 13 height 11
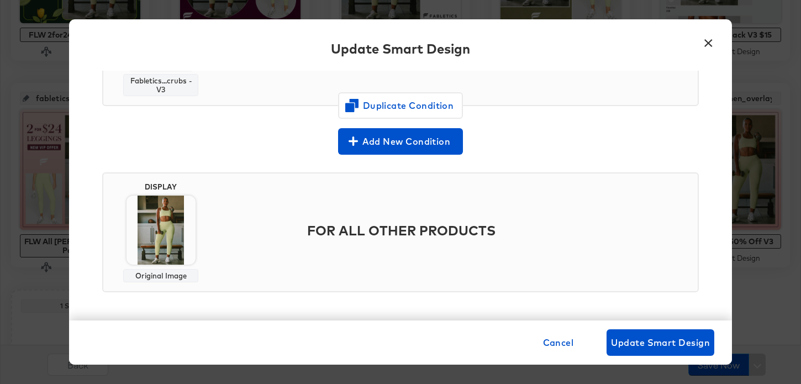
scroll to position [354, 0]
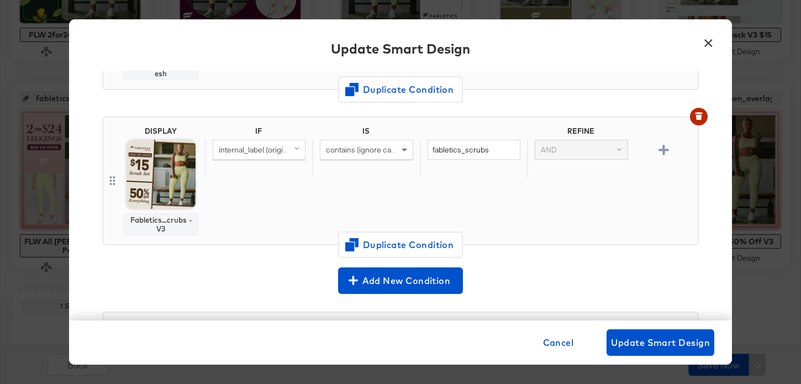
drag, startPoint x: 711, startPoint y: 43, endPoint x: 485, endPoint y: 176, distance: 262.1
click at [711, 43] on button "×" at bounding box center [709, 40] width 20 height 20
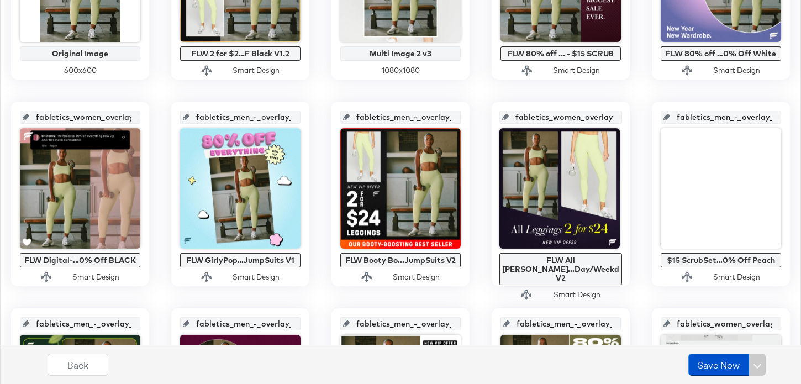
scroll to position [193, 0]
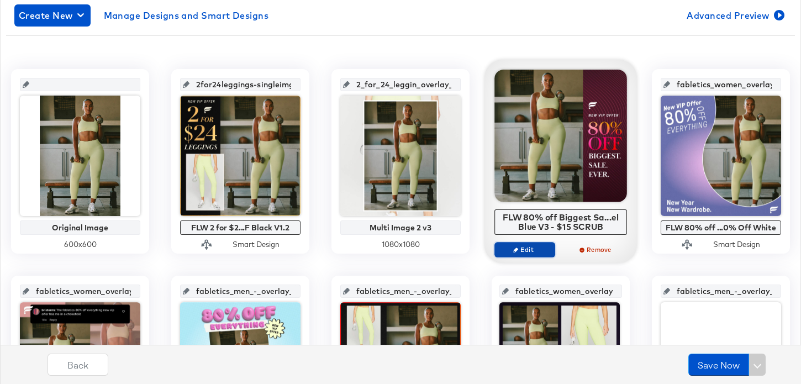
click at [542, 253] on span "Edit" at bounding box center [525, 249] width 51 height 8
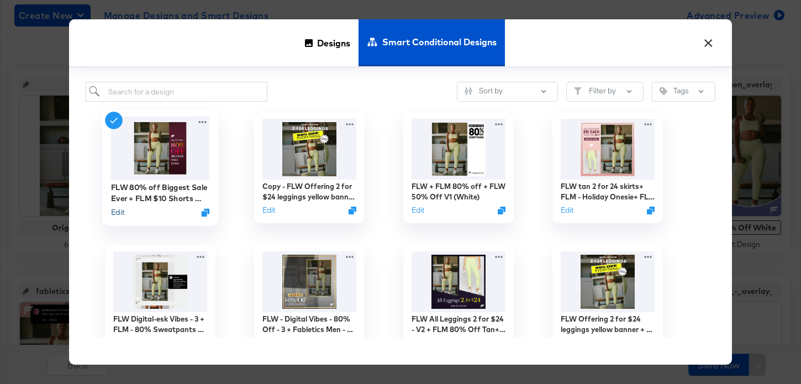
click at [122, 212] on button "Edit" at bounding box center [117, 212] width 13 height 11
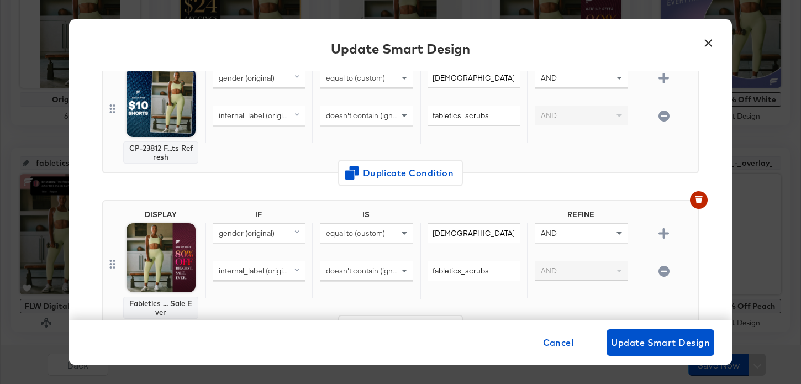
scroll to position [271, 0]
click at [711, 34] on button "×" at bounding box center [709, 40] width 20 height 20
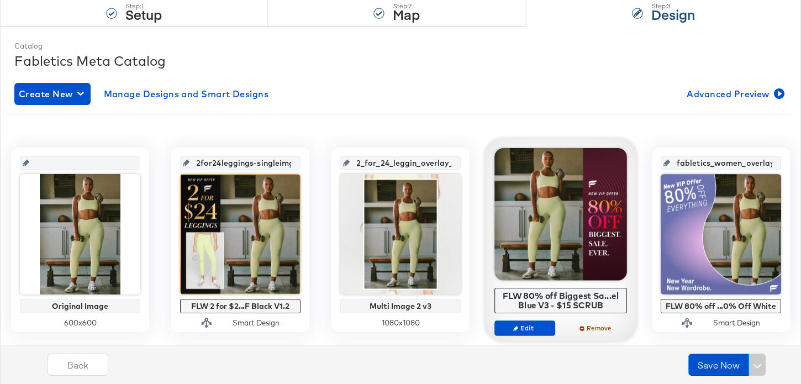
scroll to position [186, 0]
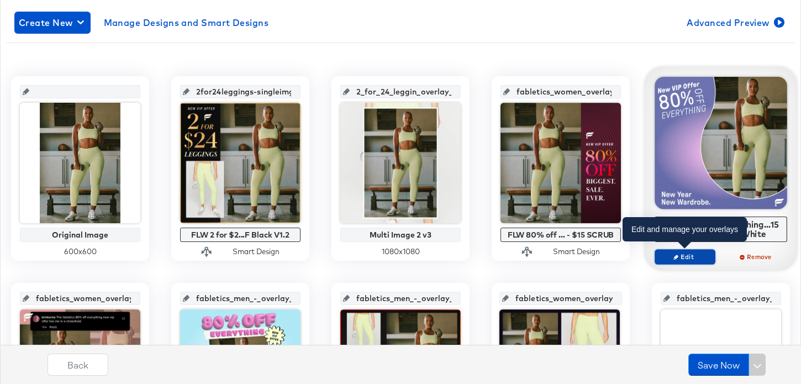
click at [689, 250] on button "Edit" at bounding box center [685, 256] width 61 height 15
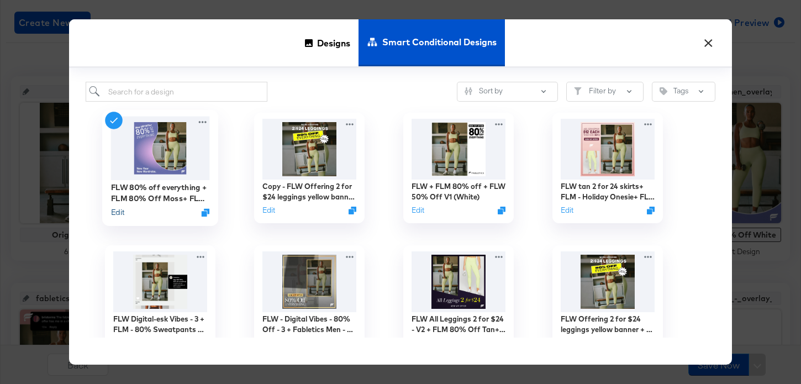
click at [121, 216] on button "Edit" at bounding box center [117, 212] width 13 height 11
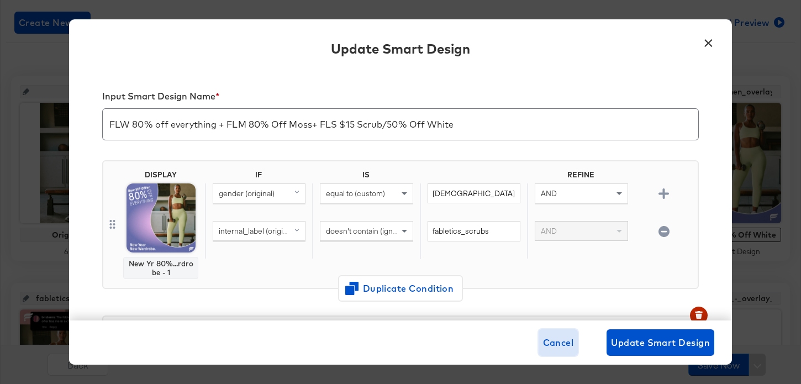
click at [564, 336] on span "Cancel" at bounding box center [558, 342] width 31 height 15
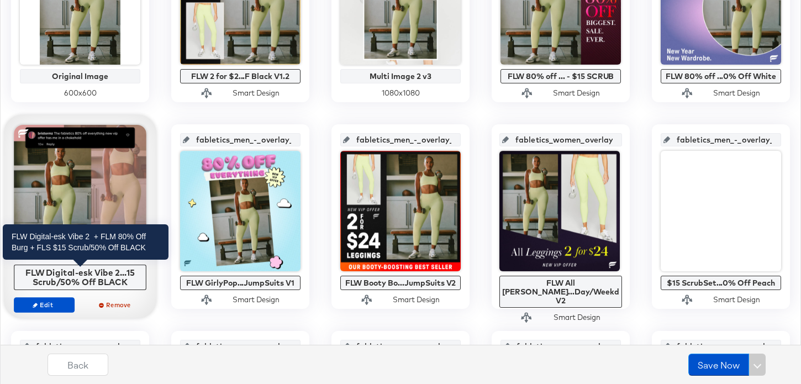
scroll to position [381, 0]
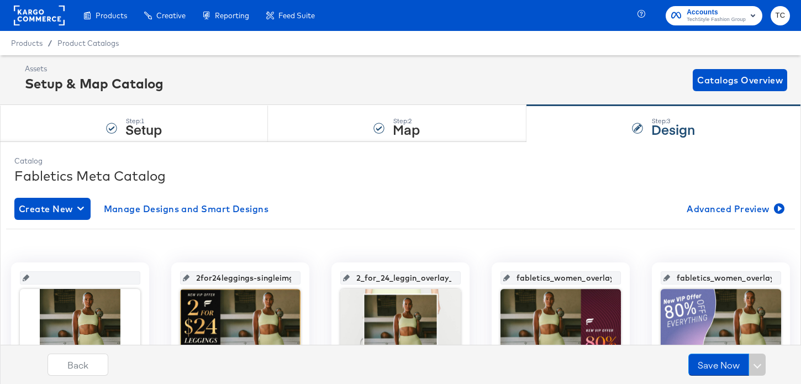
scroll to position [381, 0]
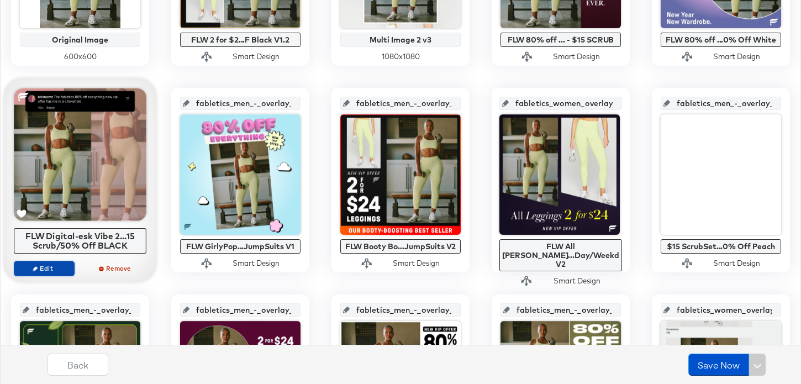
click at [54, 270] on span "Edit" at bounding box center [44, 268] width 51 height 8
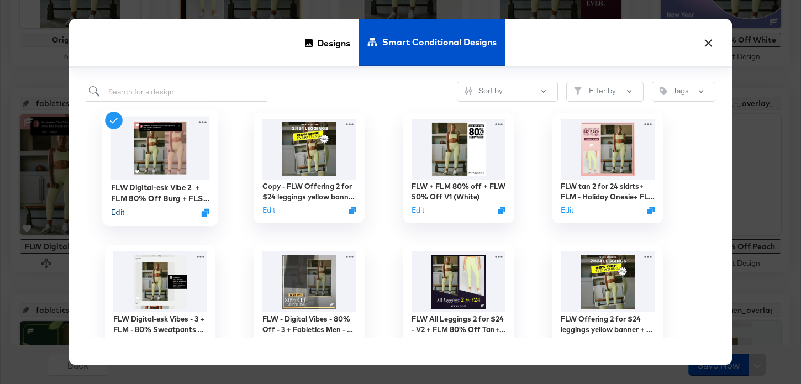
click at [122, 216] on button "Edit" at bounding box center [117, 212] width 13 height 11
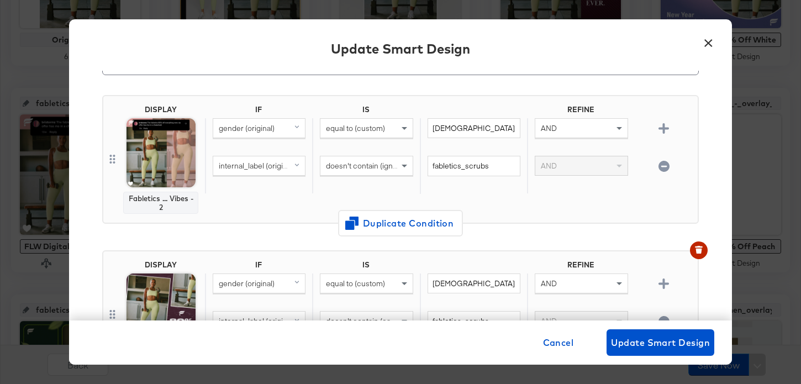
scroll to position [80, 0]
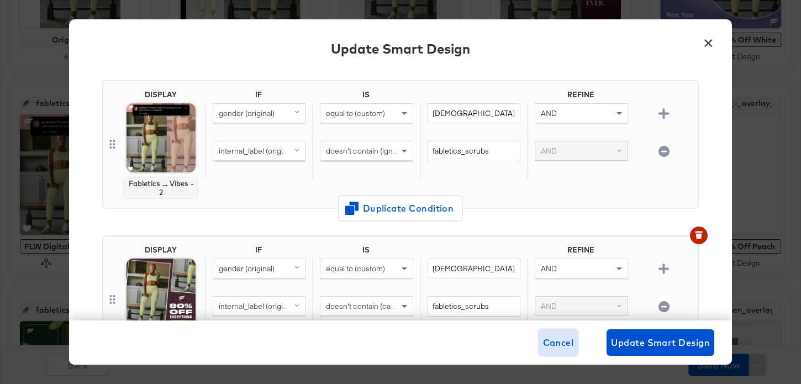
drag, startPoint x: 559, startPoint y: 342, endPoint x: 550, endPoint y: 74, distance: 268.2
click at [551, 75] on div "Update Smart Design Input Smart Design Name * FLW Digital-esk Vibe 2 + FLM 80% …" at bounding box center [400, 192] width 663 height 346
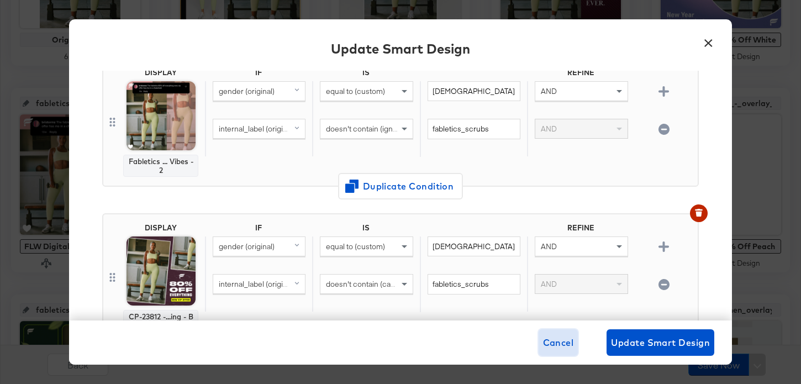
scroll to position [125, 0]
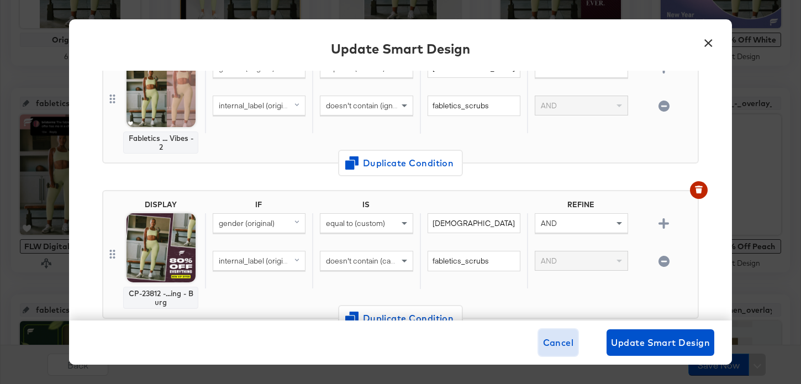
click at [553, 345] on span "Cancel" at bounding box center [558, 342] width 31 height 15
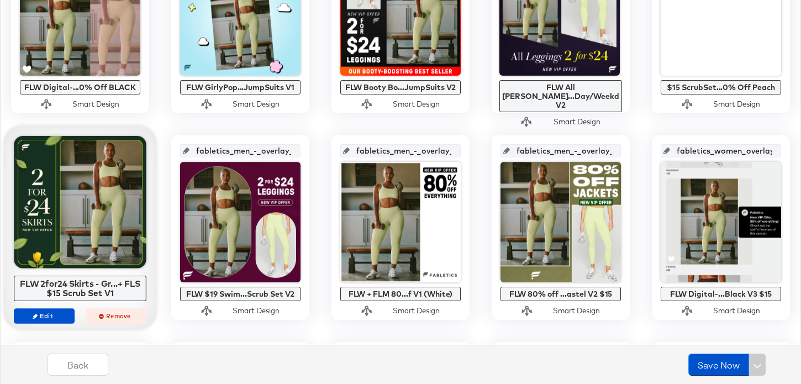
scroll to position [584, 0]
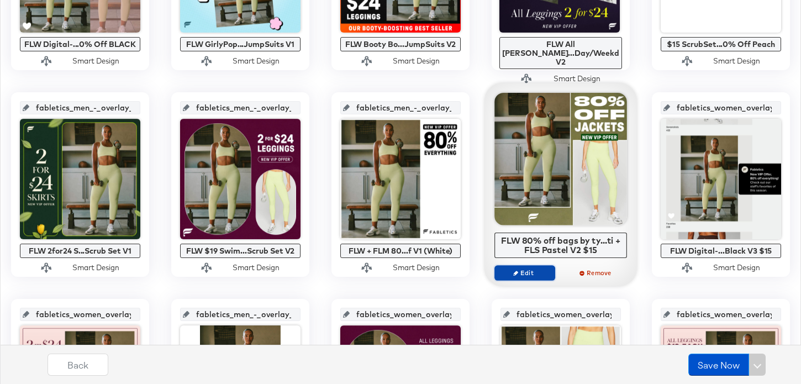
click at [525, 269] on span "Edit" at bounding box center [525, 273] width 51 height 8
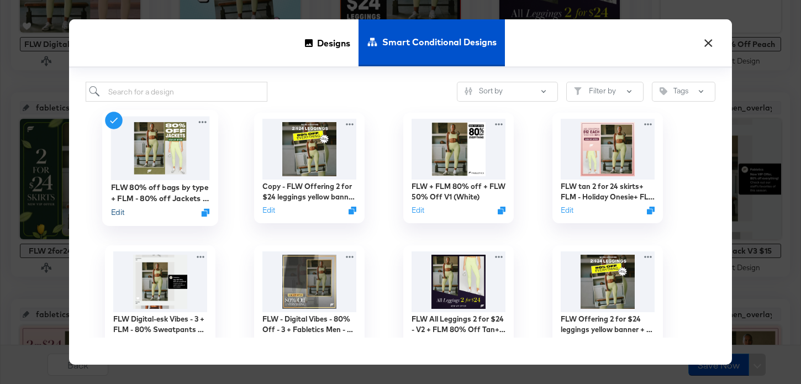
click at [123, 213] on button "Edit" at bounding box center [117, 212] width 13 height 11
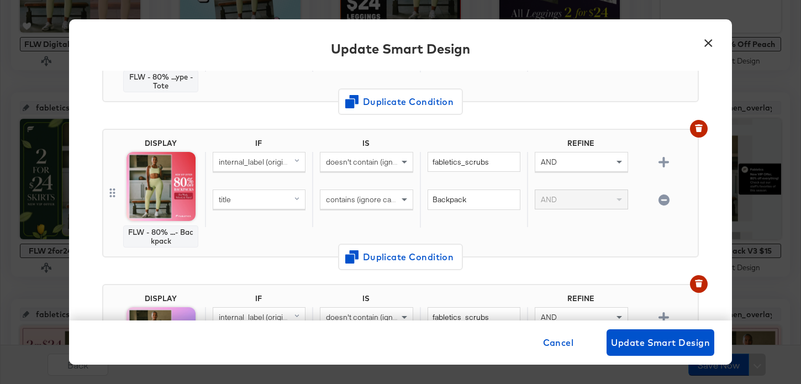
scroll to position [392, 0]
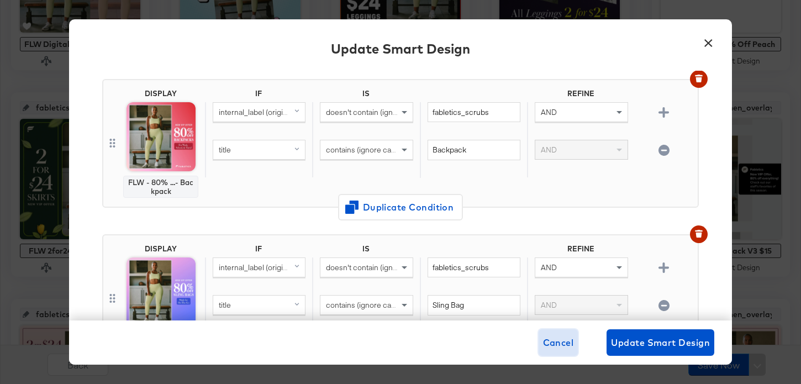
click at [564, 343] on span "Cancel" at bounding box center [558, 342] width 31 height 15
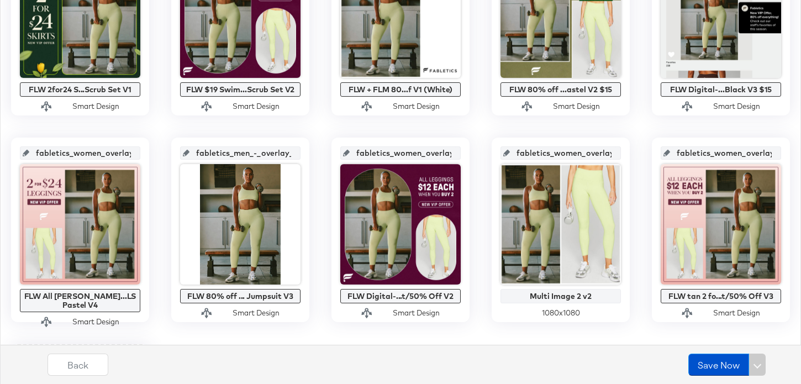
scroll to position [763, 0]
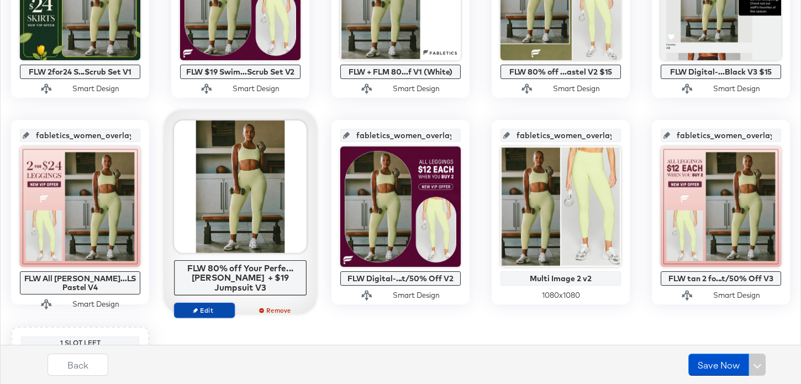
click at [213, 306] on span "Edit" at bounding box center [204, 310] width 51 height 8
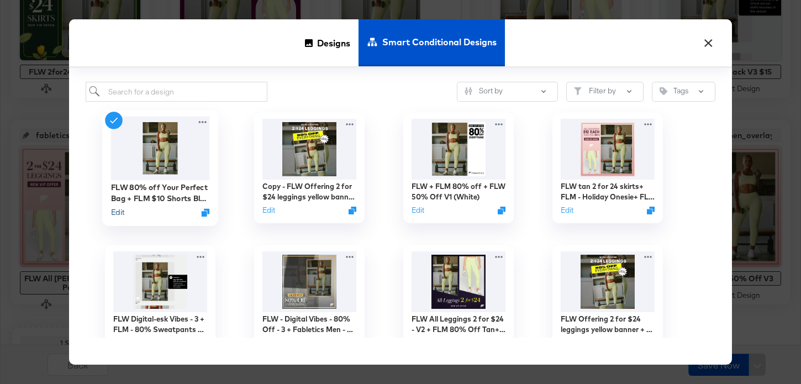
click at [118, 211] on button "Edit" at bounding box center [117, 212] width 13 height 11
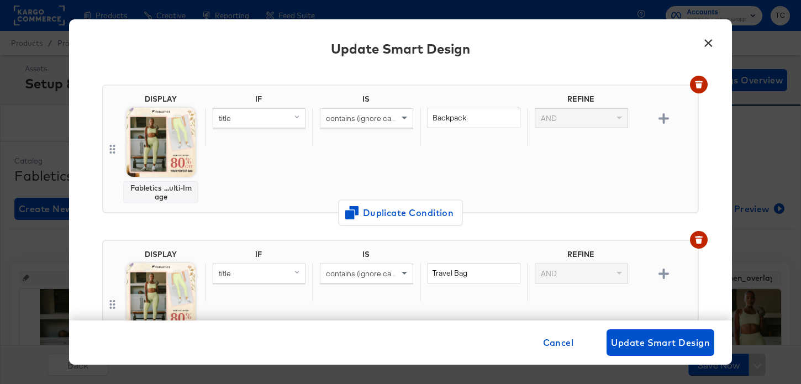
scroll to position [590, 0]
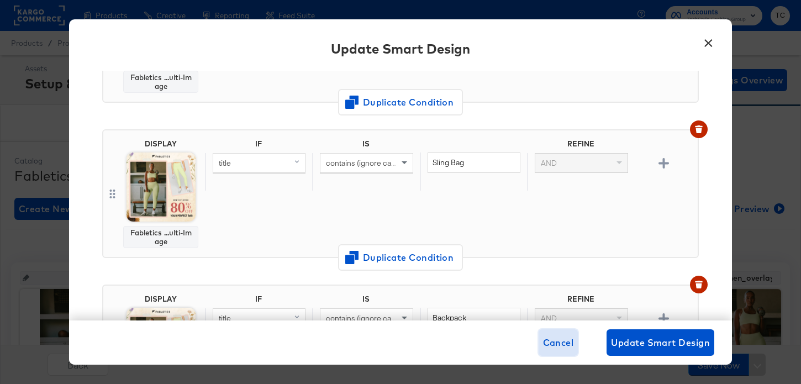
click at [564, 335] on span "Cancel" at bounding box center [558, 342] width 31 height 15
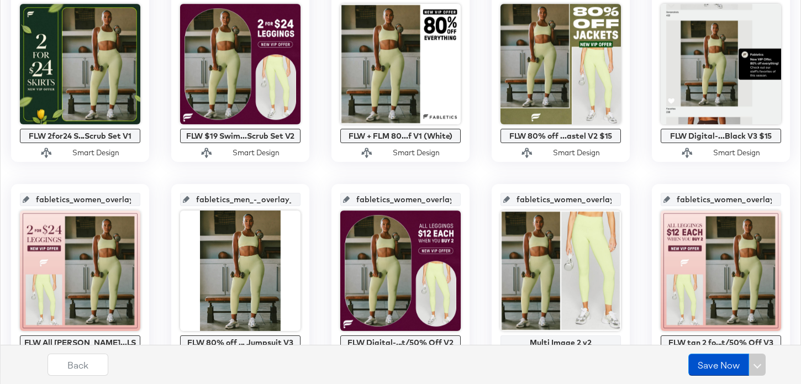
scroll to position [642, 0]
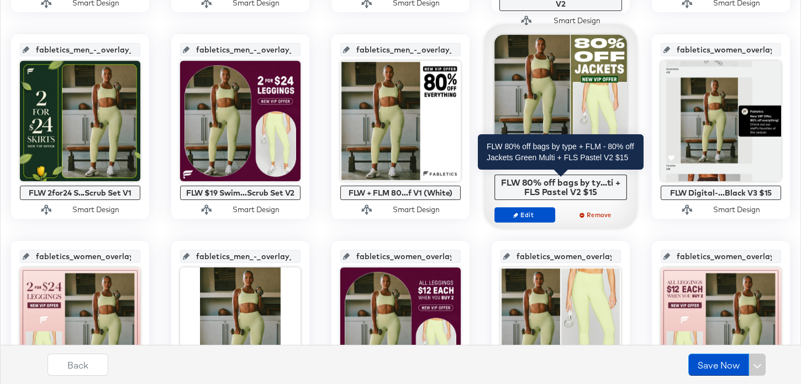
click at [533, 190] on div "FLW 80% off bags by ty...ti + FLS Pastel V2 $15" at bounding box center [561, 186] width 127 height 19
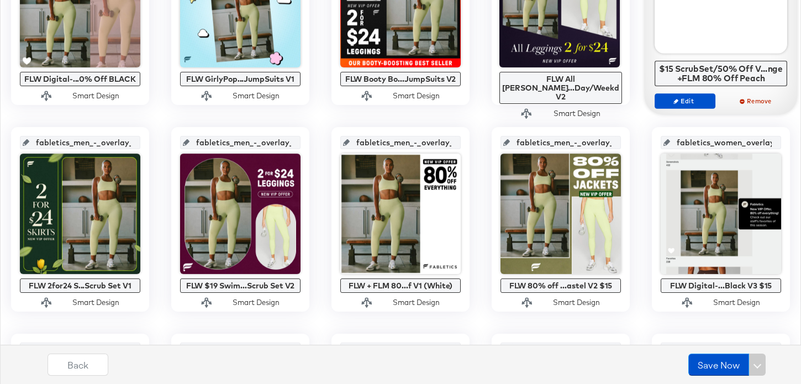
scroll to position [585, 0]
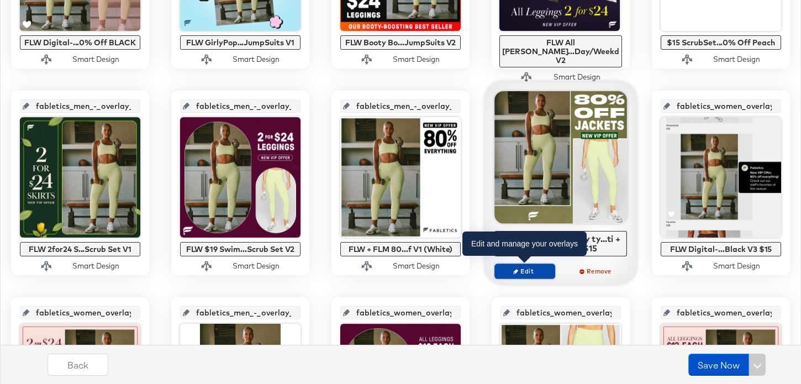
click at [532, 272] on span "Edit" at bounding box center [525, 271] width 51 height 8
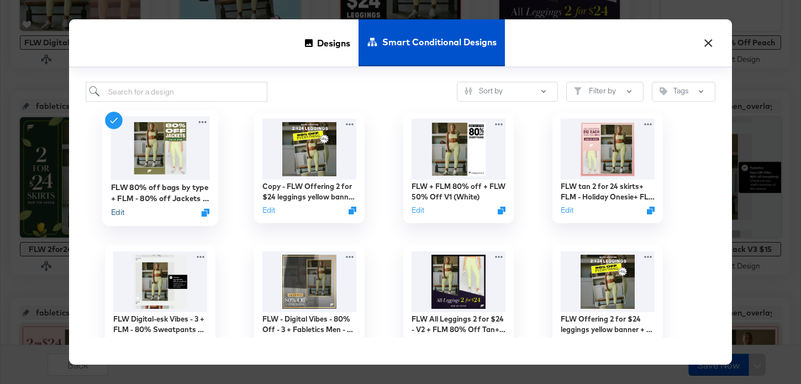
click at [116, 214] on button "Edit" at bounding box center [117, 212] width 13 height 11
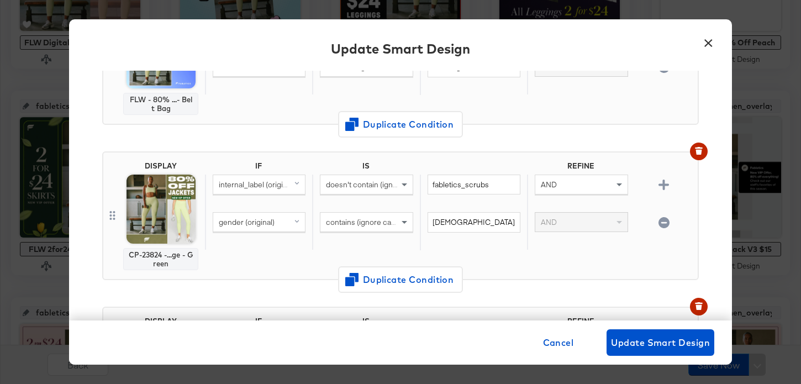
scroll to position [895, 0]
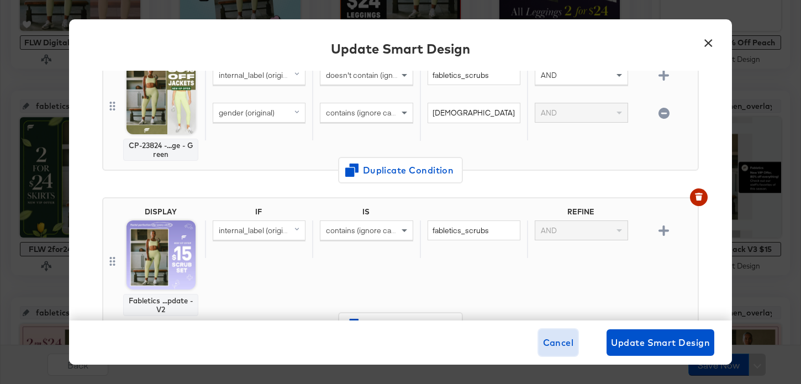
click at [554, 337] on span "Cancel" at bounding box center [558, 342] width 31 height 15
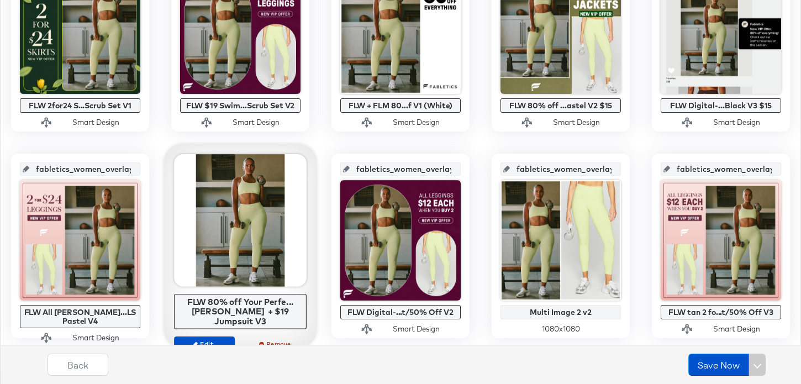
scroll to position [799, 0]
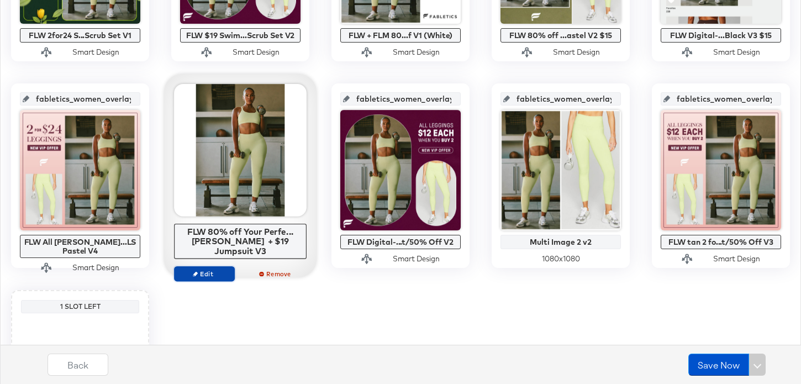
click at [219, 270] on span "Edit" at bounding box center [204, 274] width 51 height 8
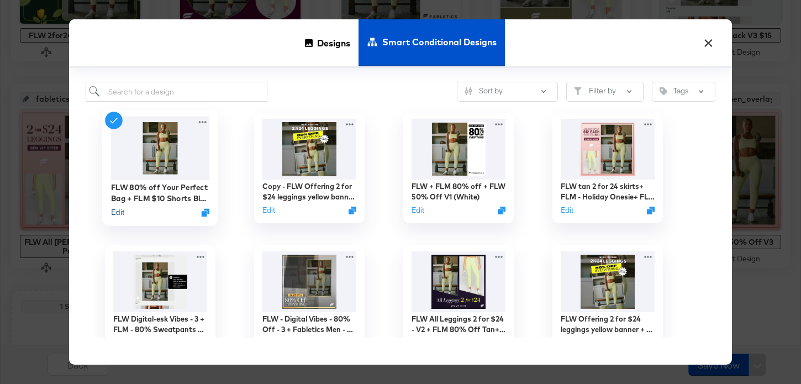
click at [121, 216] on button "Edit" at bounding box center [117, 212] width 13 height 11
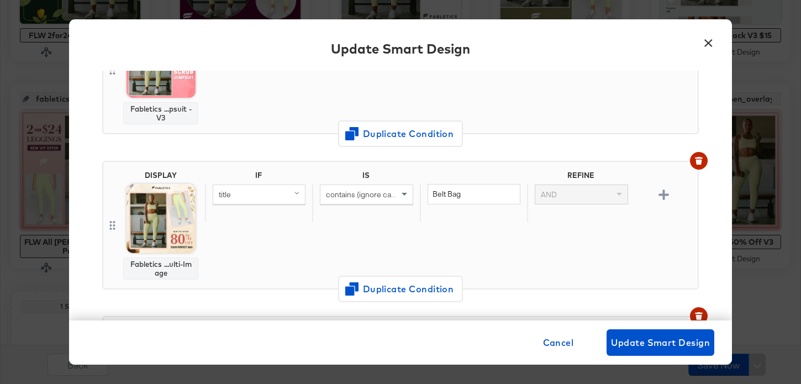
scroll to position [399, 0]
